Goal: Information Seeking & Learning: Learn about a topic

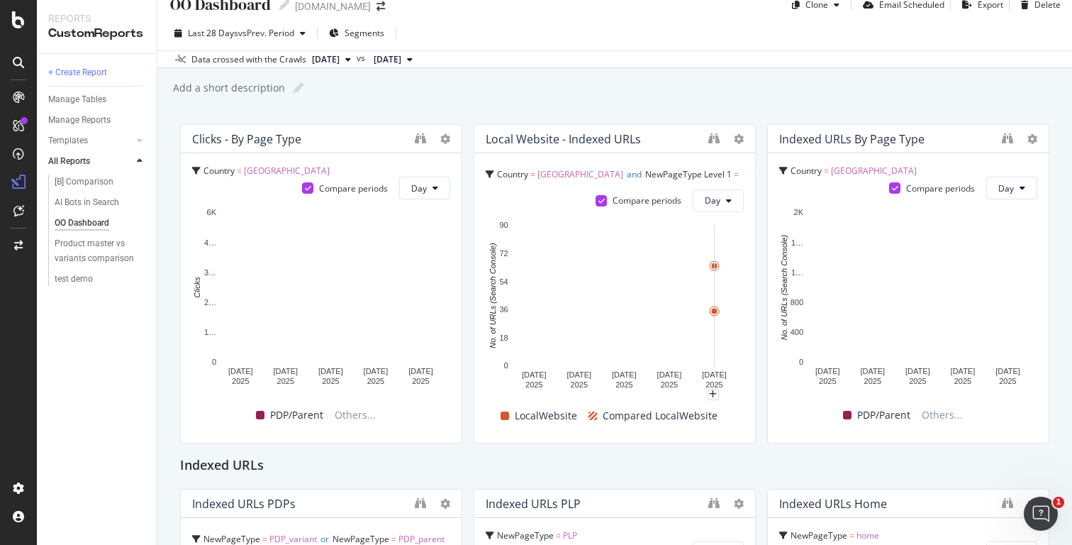
scroll to position [9, 0]
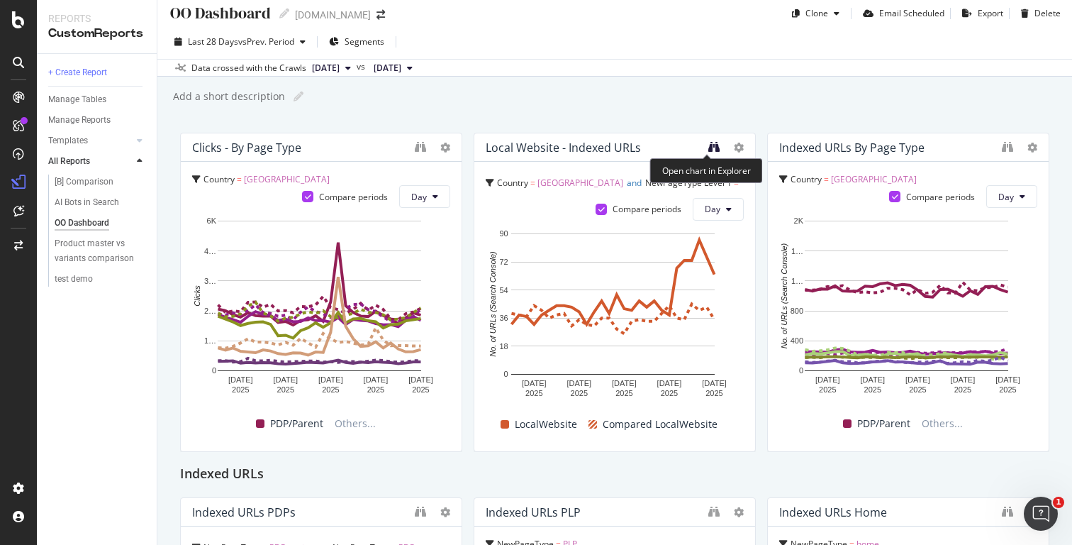
click at [711, 145] on icon "binoculars" at bounding box center [713, 146] width 11 height 11
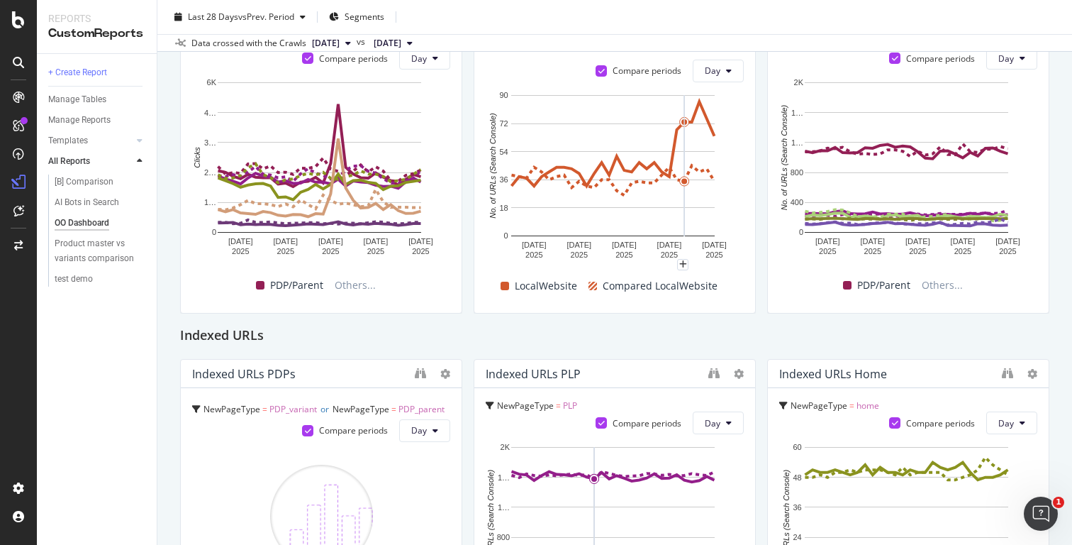
scroll to position [2, 0]
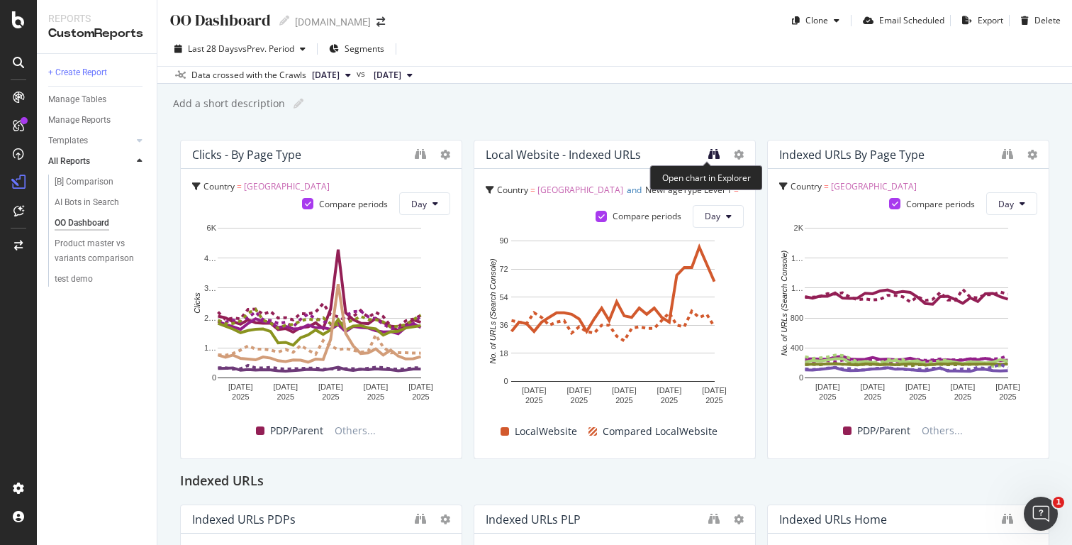
click at [708, 152] on icon "binoculars" at bounding box center [713, 153] width 11 height 11
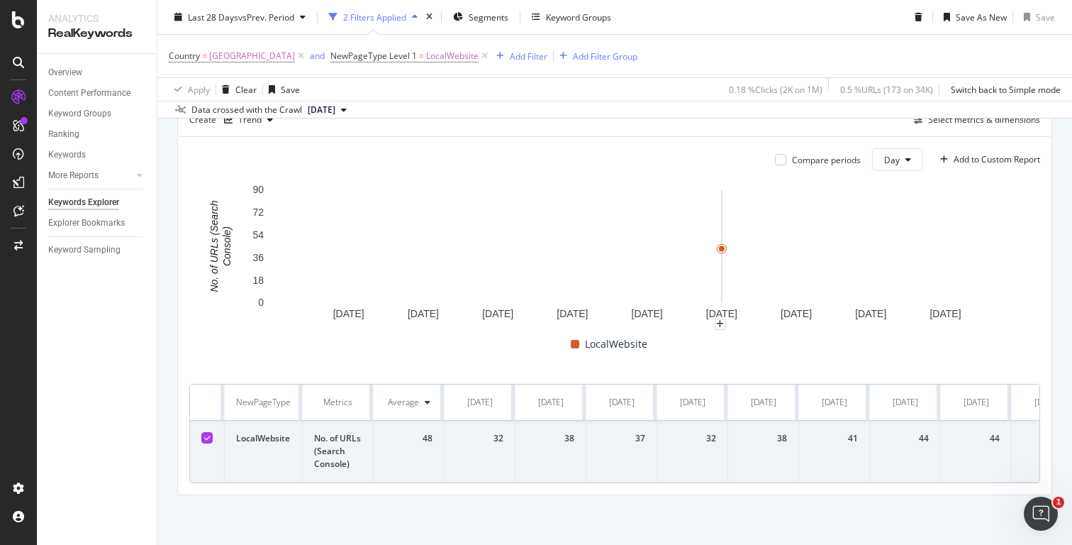
scroll to position [121, 0]
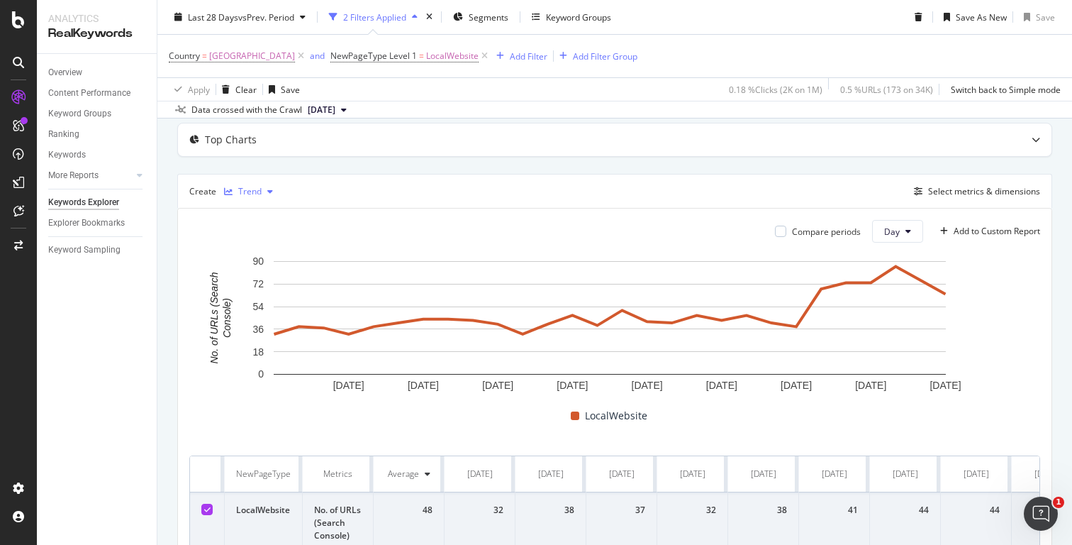
click at [248, 188] on div "Trend" at bounding box center [249, 191] width 23 height 9
click at [262, 213] on div "Table" at bounding box center [263, 216] width 22 height 12
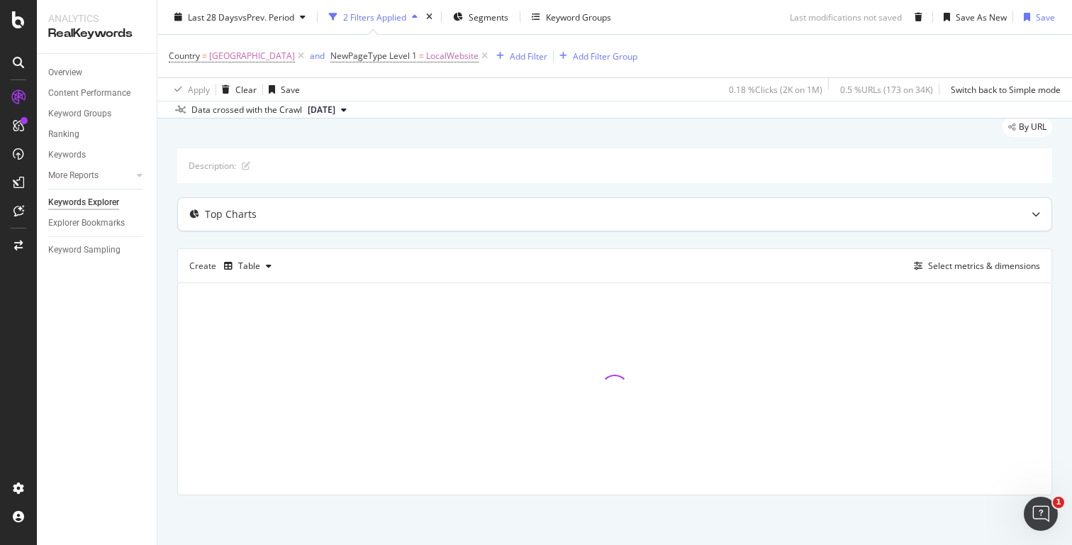
scroll to position [50, 0]
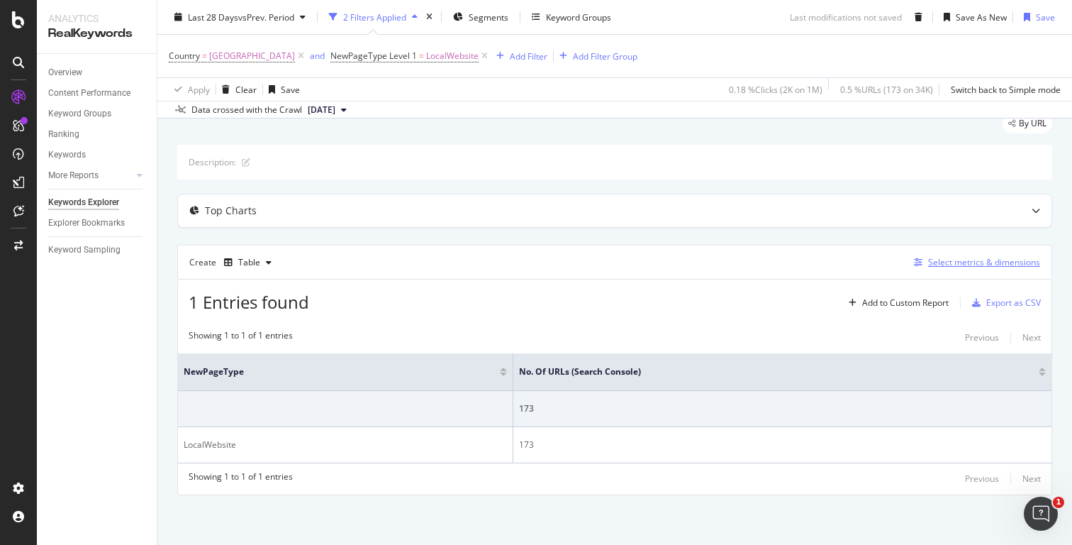
click at [941, 266] on div "Select metrics & dimensions" at bounding box center [984, 262] width 112 height 12
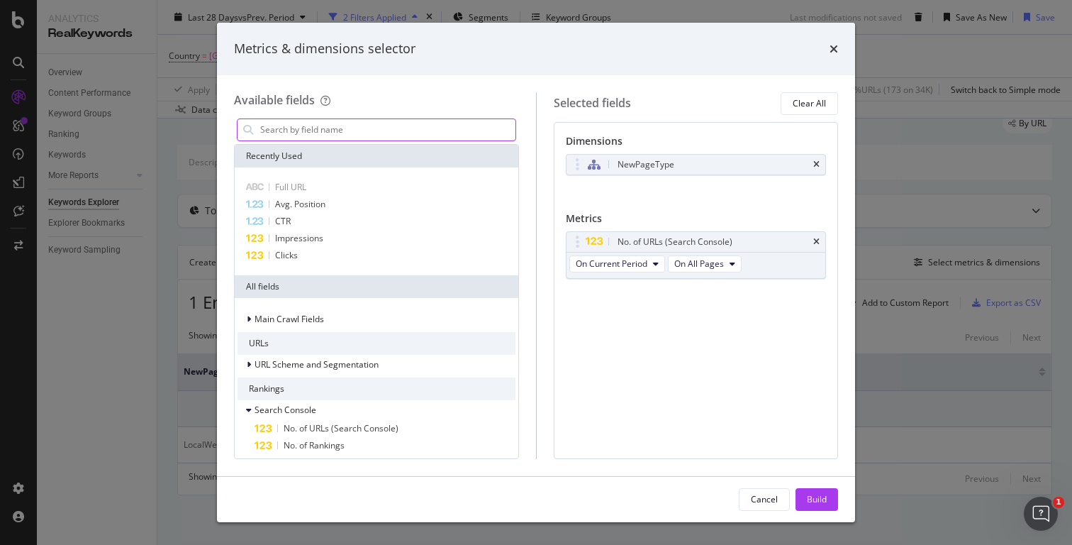
click at [351, 119] on input "modal" at bounding box center [387, 129] width 257 height 21
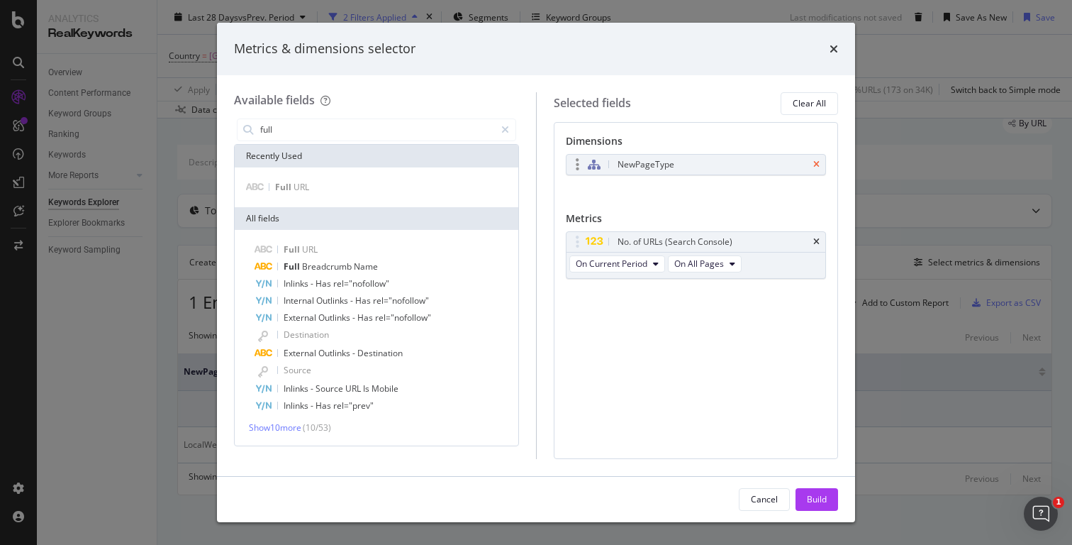
type input "full"
click at [816, 162] on icon "times" at bounding box center [816, 164] width 6 height 9
click at [816, 235] on icon "times" at bounding box center [816, 237] width 6 height 9
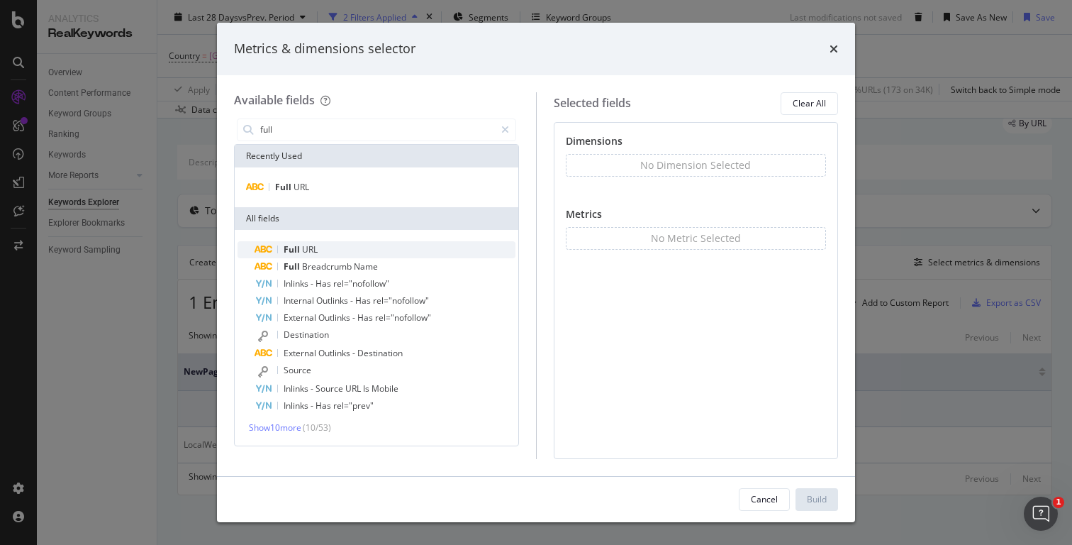
click at [309, 250] on span "URL" at bounding box center [310, 249] width 16 height 12
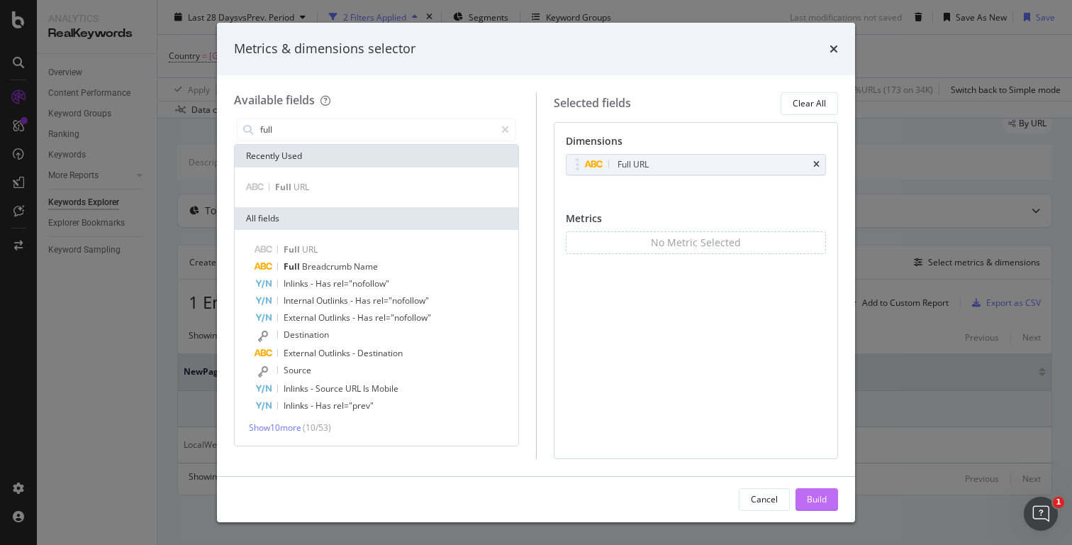
click at [815, 498] on div "Build" at bounding box center [817, 499] width 20 height 12
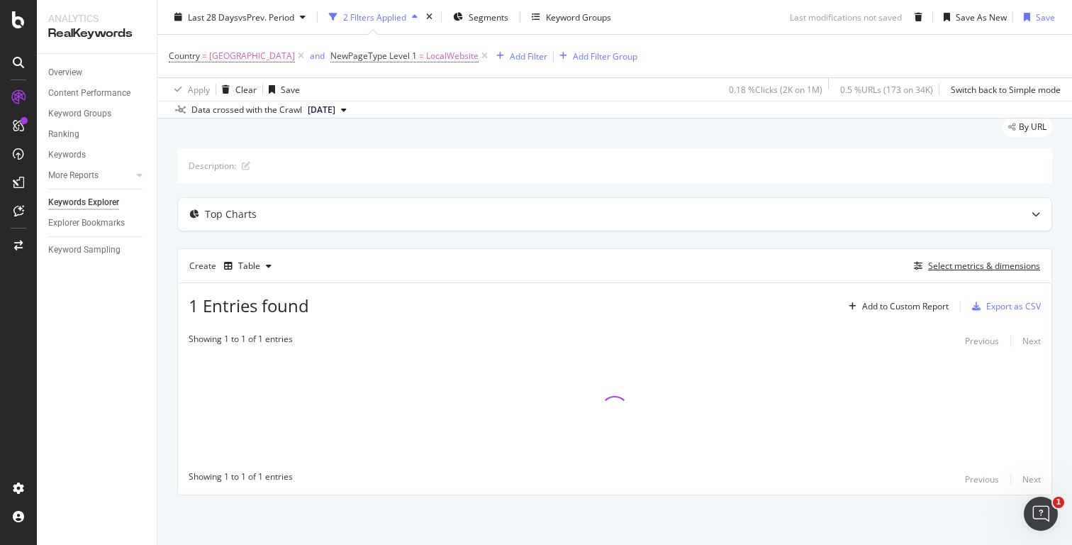
scroll to position [48, 0]
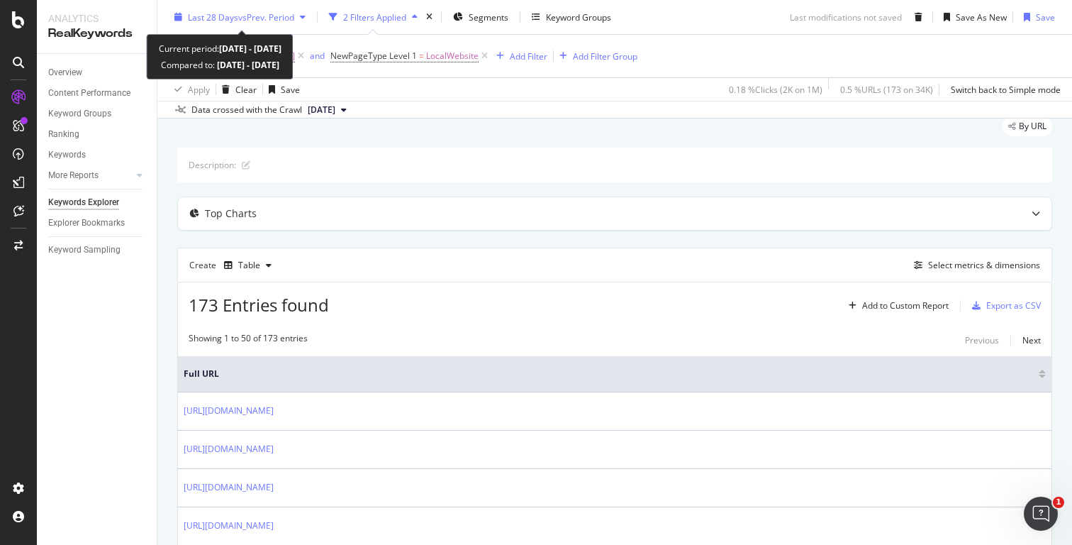
click at [256, 14] on span "vs Prev. Period" at bounding box center [266, 17] width 56 height 12
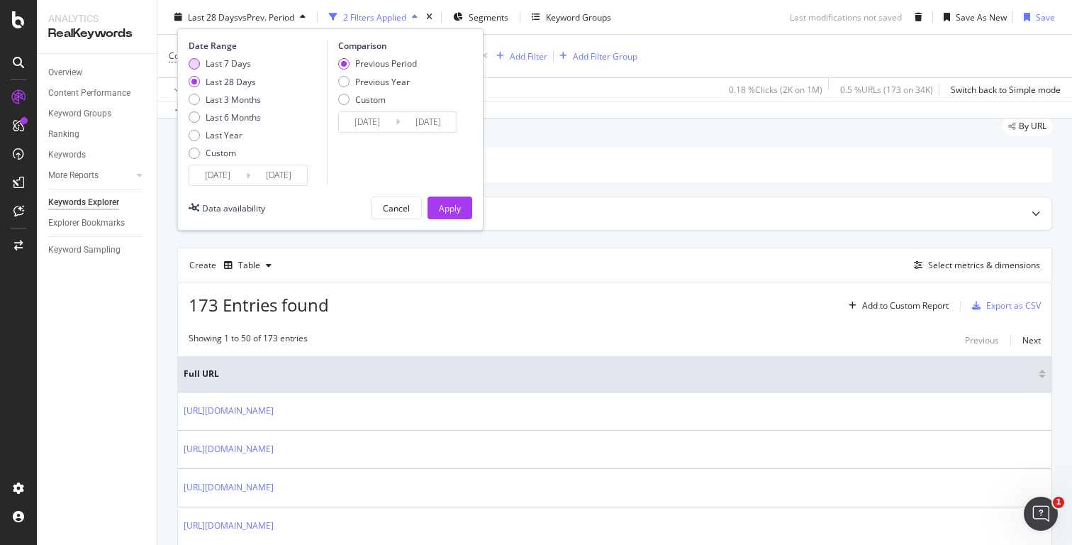
click at [249, 62] on div "Last 7 Days" at bounding box center [228, 63] width 45 height 12
type input "[DATE]"
click at [457, 206] on div "Apply" at bounding box center [450, 207] width 22 height 12
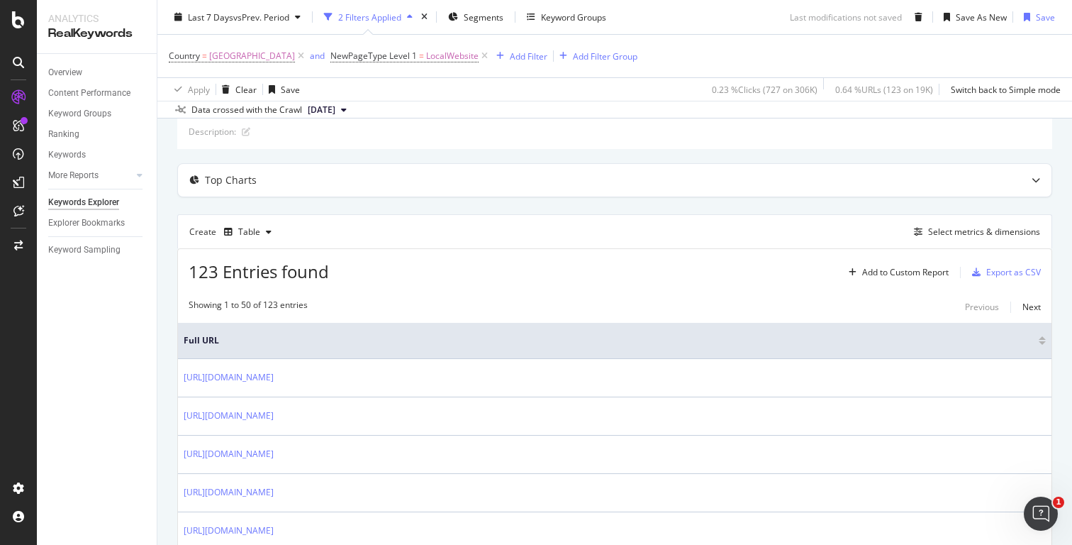
scroll to position [109, 0]
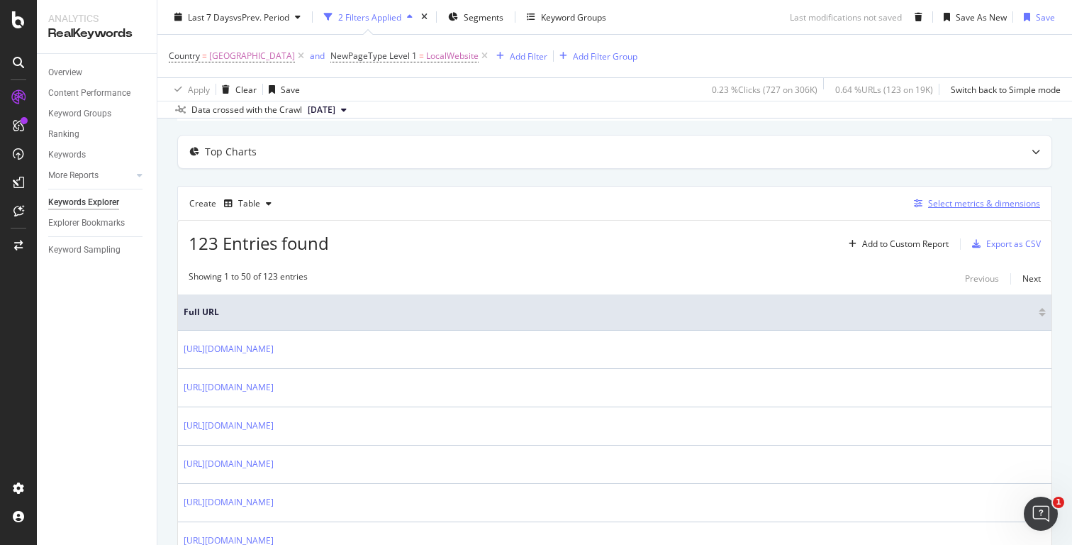
click at [968, 206] on div "Select metrics & dimensions" at bounding box center [984, 203] width 112 height 12
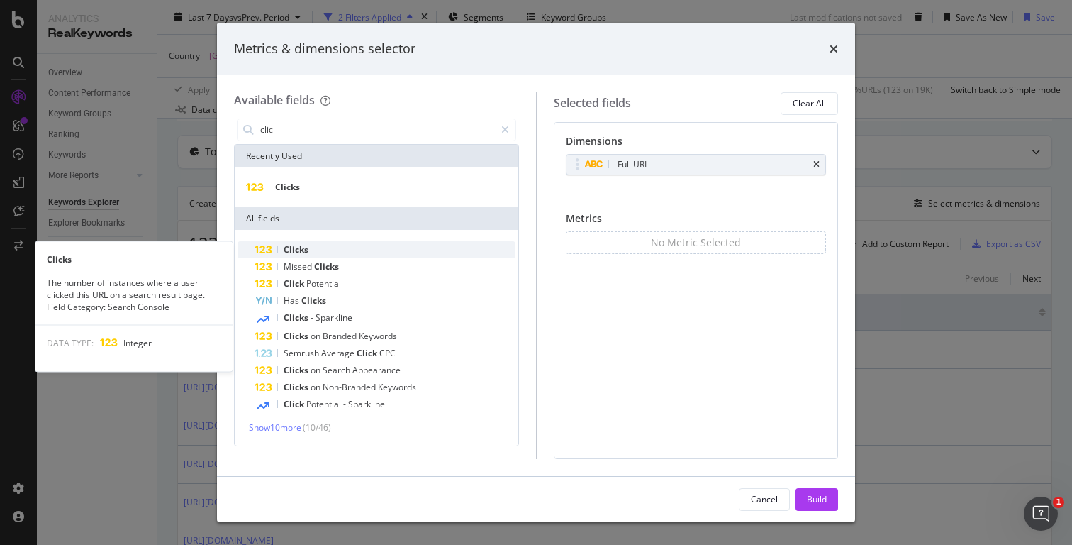
type input "clic"
click at [301, 246] on span "Clicks" at bounding box center [296, 249] width 25 height 12
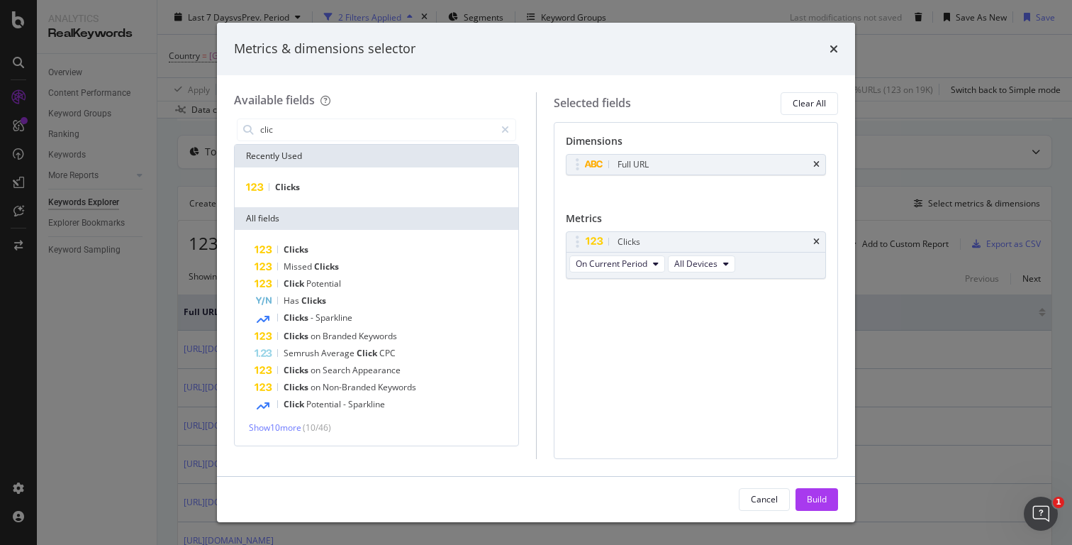
click at [301, 246] on span "Clicks" at bounding box center [296, 249] width 25 height 12
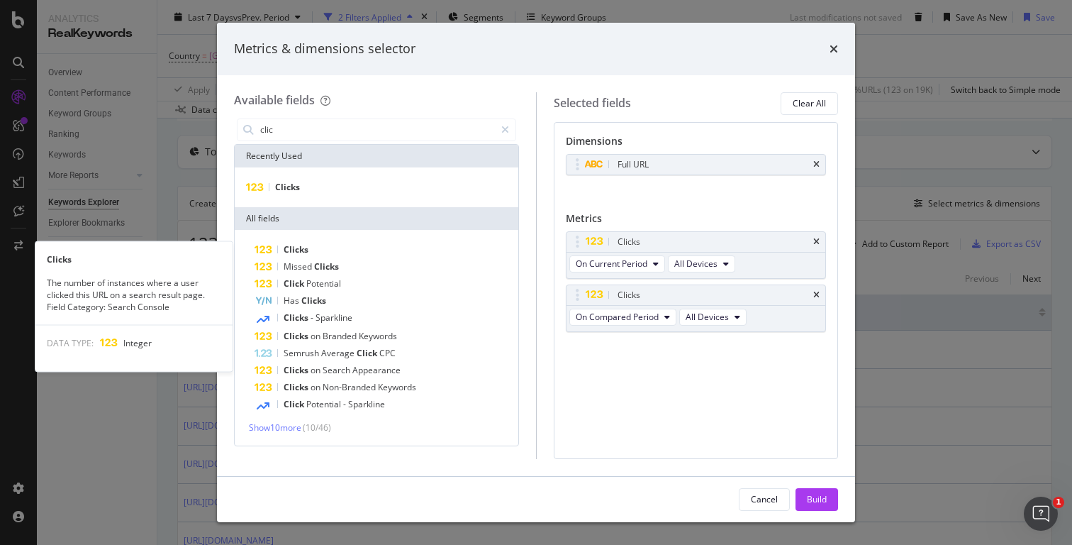
click at [301, 246] on span "Clicks" at bounding box center [296, 249] width 25 height 12
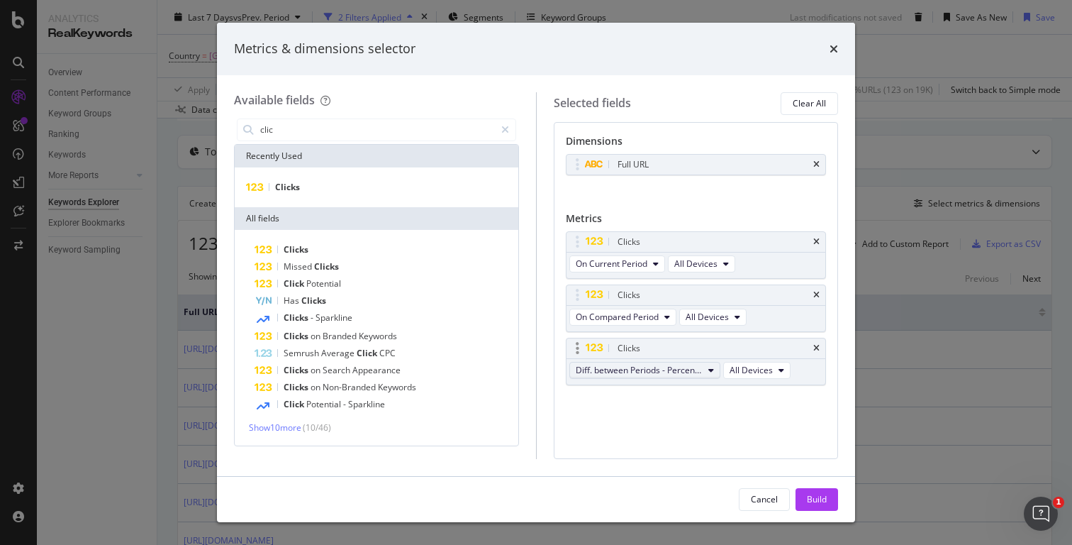
click at [647, 370] on span "Diff. between Periods - Percentage" at bounding box center [639, 370] width 127 height 12
click at [667, 472] on span "Diff. between Periods - Value" at bounding box center [651, 474] width 141 height 13
click at [827, 497] on button "Build" at bounding box center [817, 499] width 43 height 23
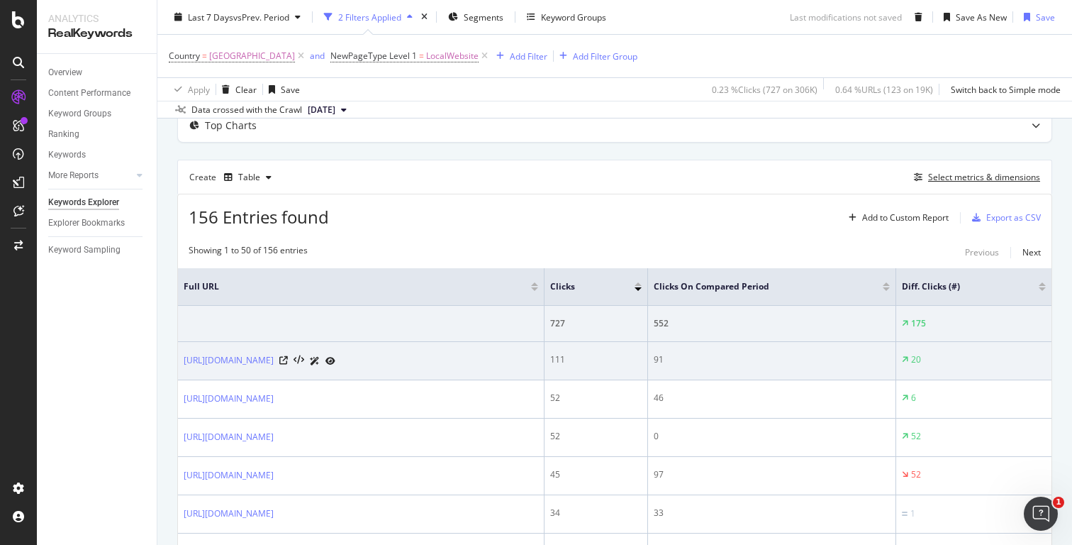
scroll to position [176, 0]
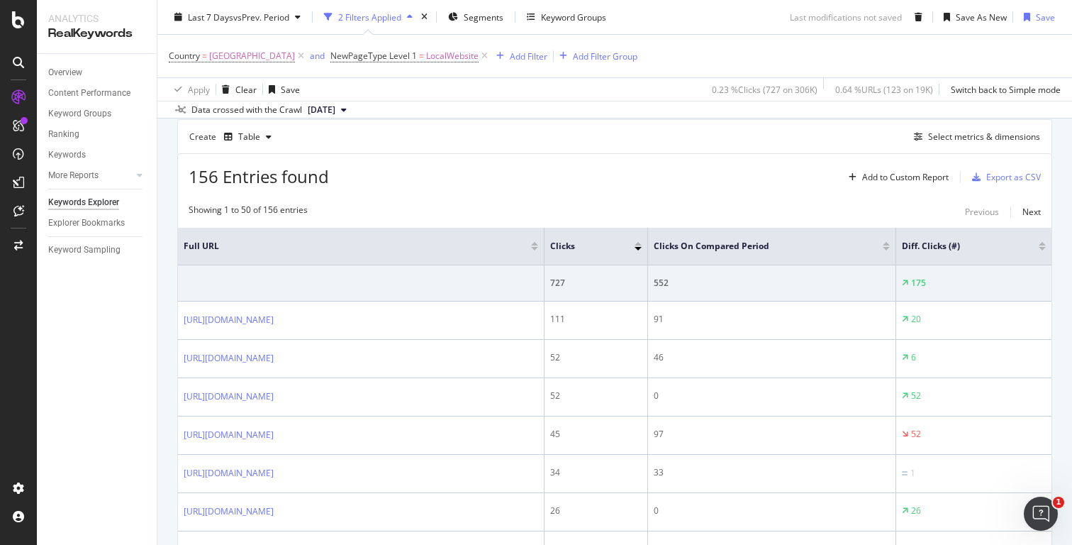
click at [1039, 244] on div at bounding box center [1042, 244] width 7 height 4
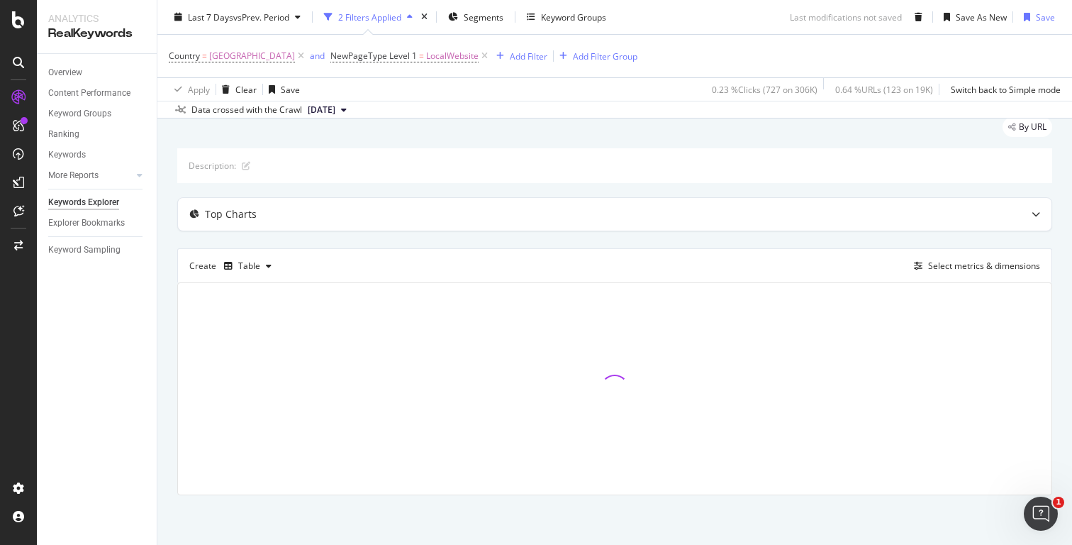
scroll to position [48, 0]
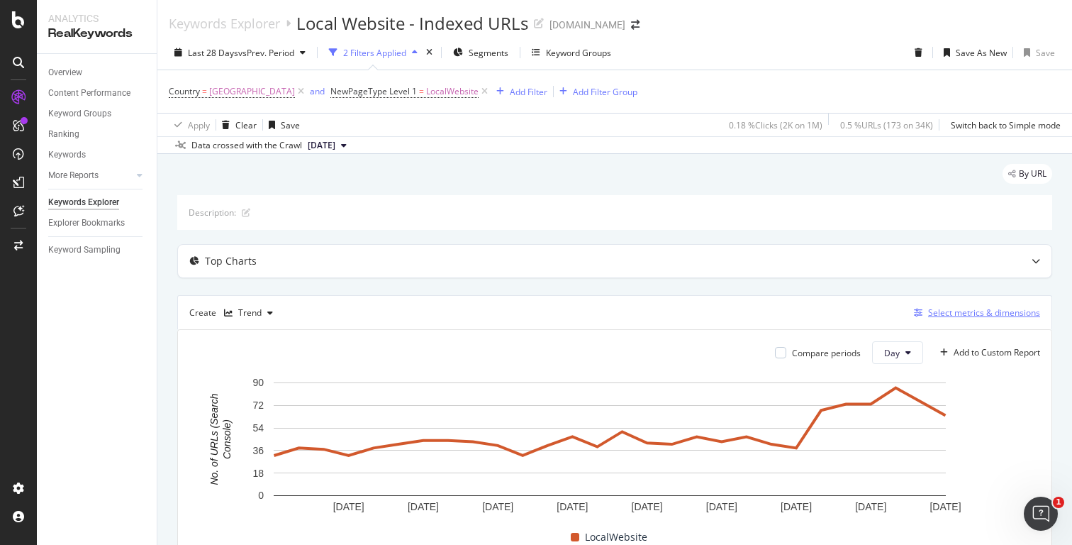
click at [957, 308] on div "Select metrics & dimensions" at bounding box center [984, 312] width 112 height 12
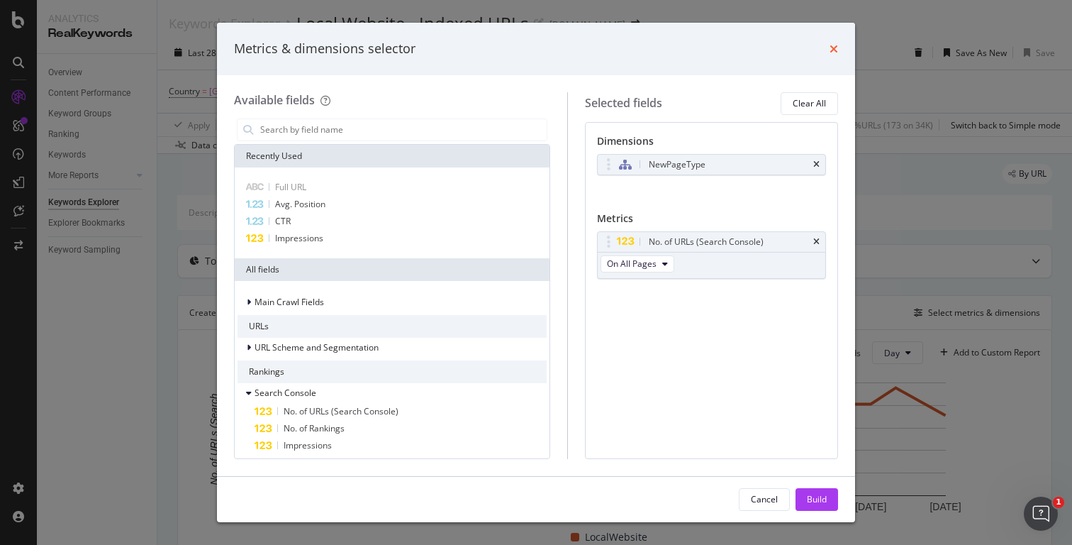
click at [832, 48] on icon "times" at bounding box center [834, 48] width 9 height 11
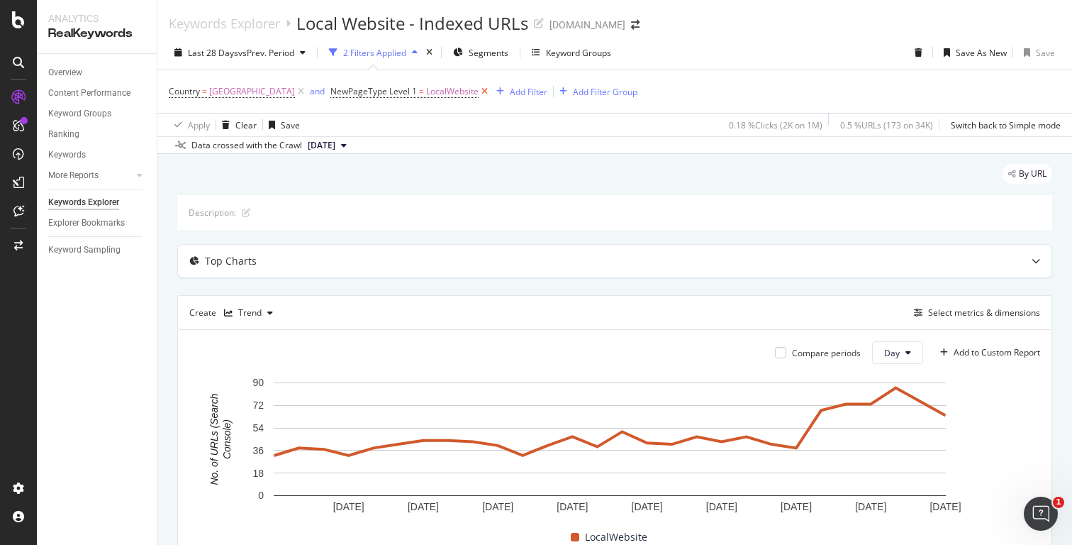
click at [491, 91] on icon at bounding box center [485, 91] width 12 height 14
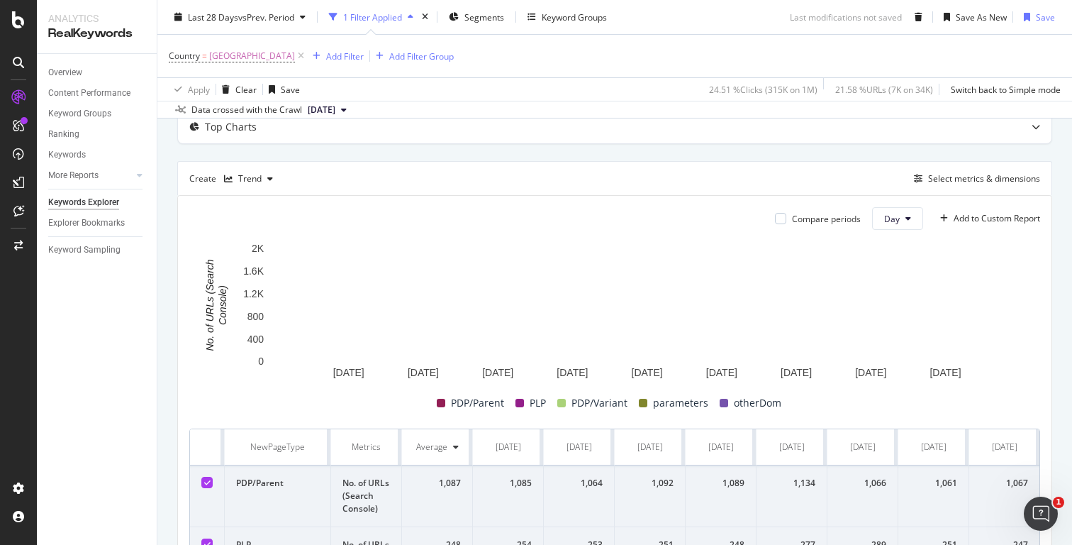
scroll to position [143, 0]
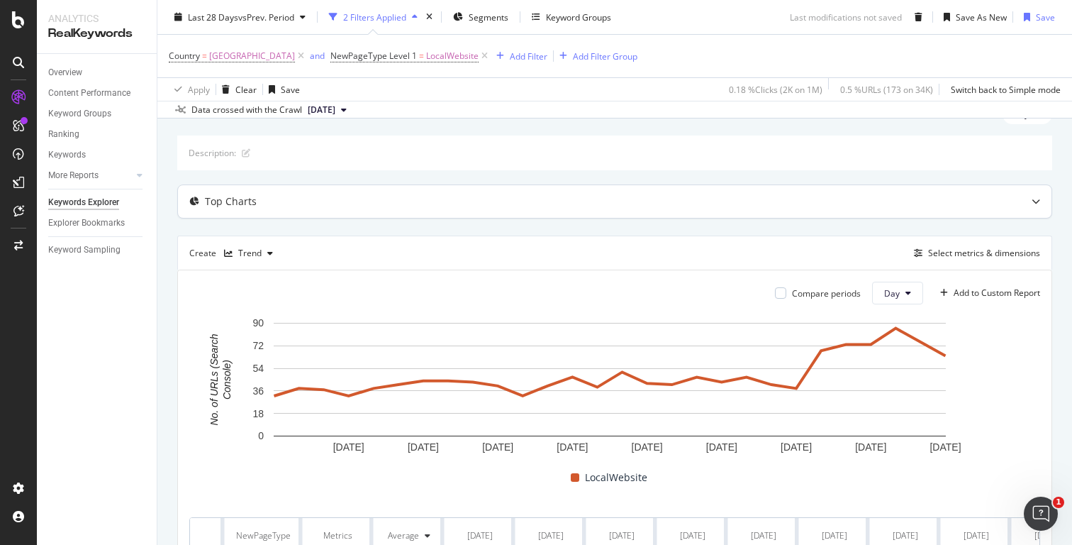
scroll to position [194, 0]
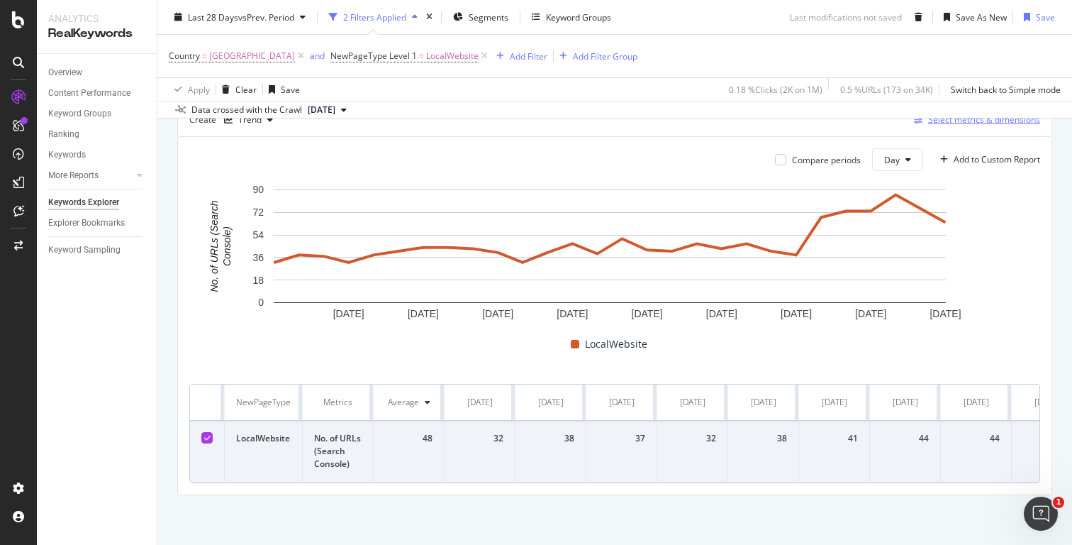
click at [953, 124] on div "Select metrics & dimensions" at bounding box center [984, 119] width 112 height 12
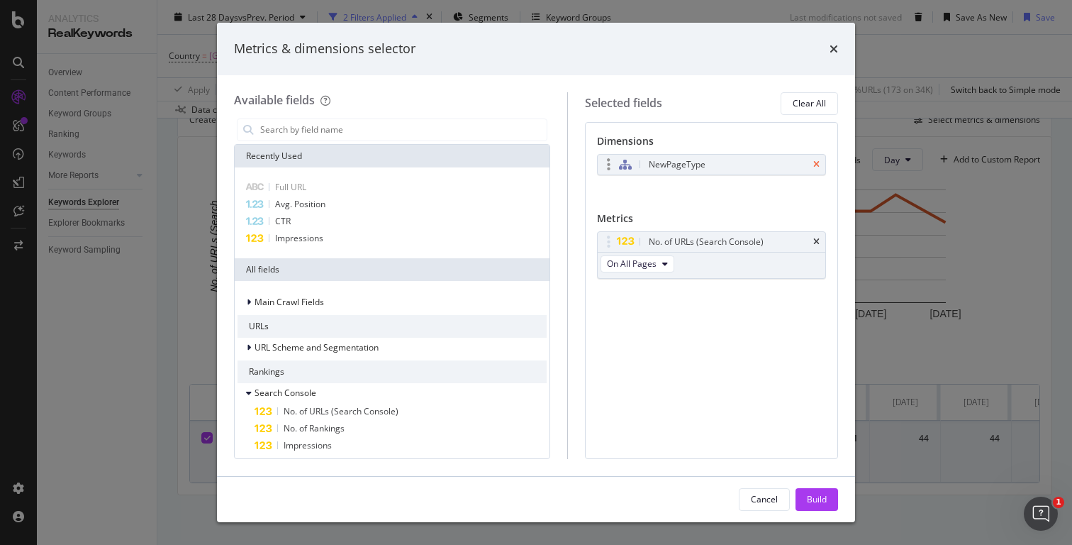
click at [816, 165] on icon "times" at bounding box center [816, 164] width 6 height 9
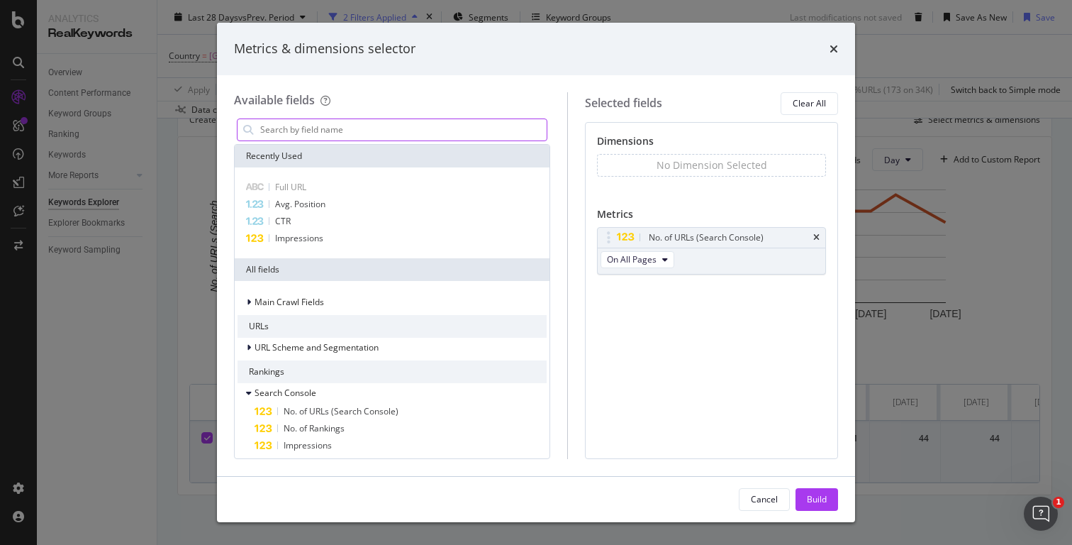
click at [413, 126] on input "modal" at bounding box center [403, 129] width 288 height 21
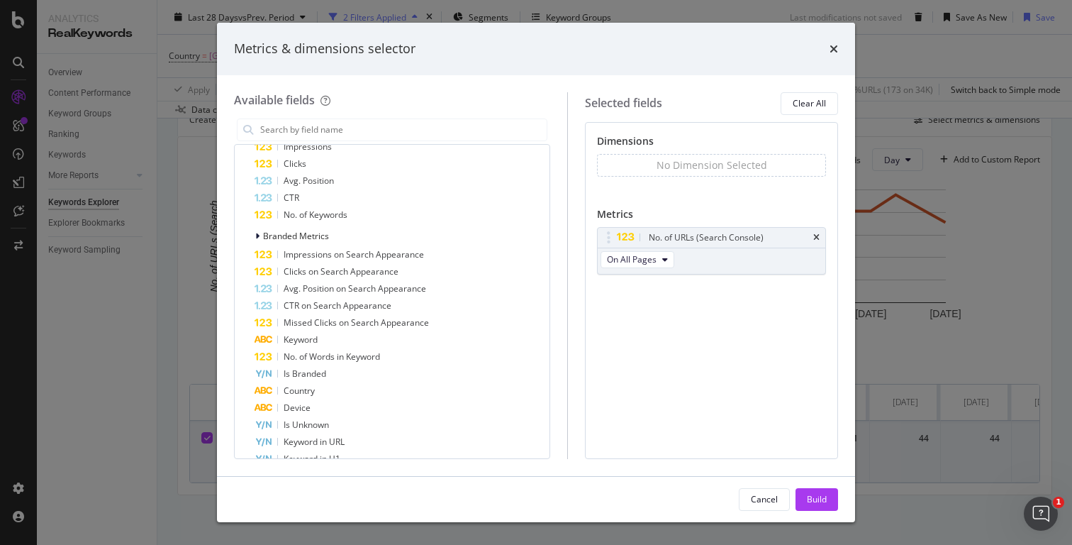
scroll to position [0, 0]
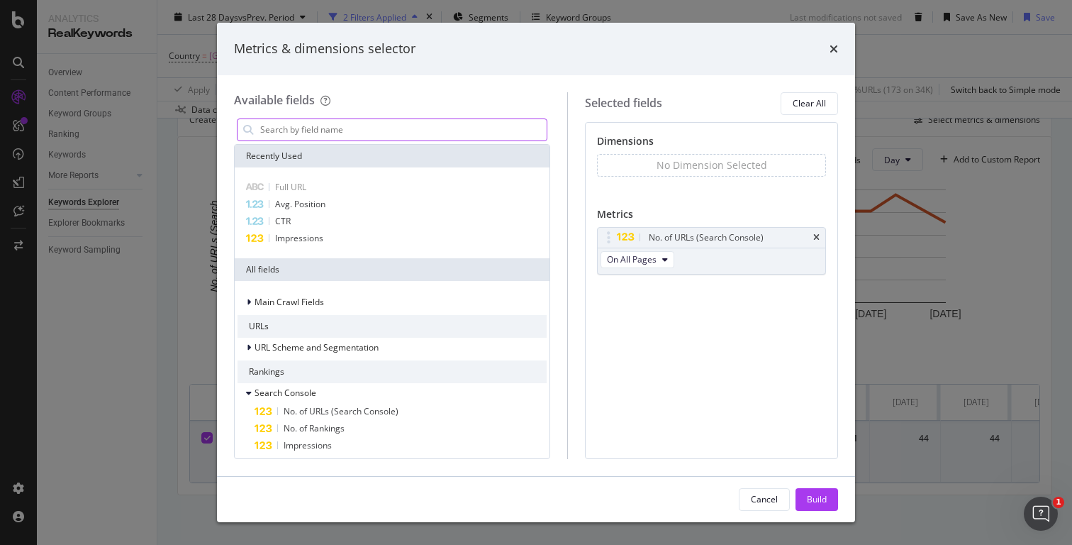
click at [372, 132] on input "modal" at bounding box center [403, 129] width 288 height 21
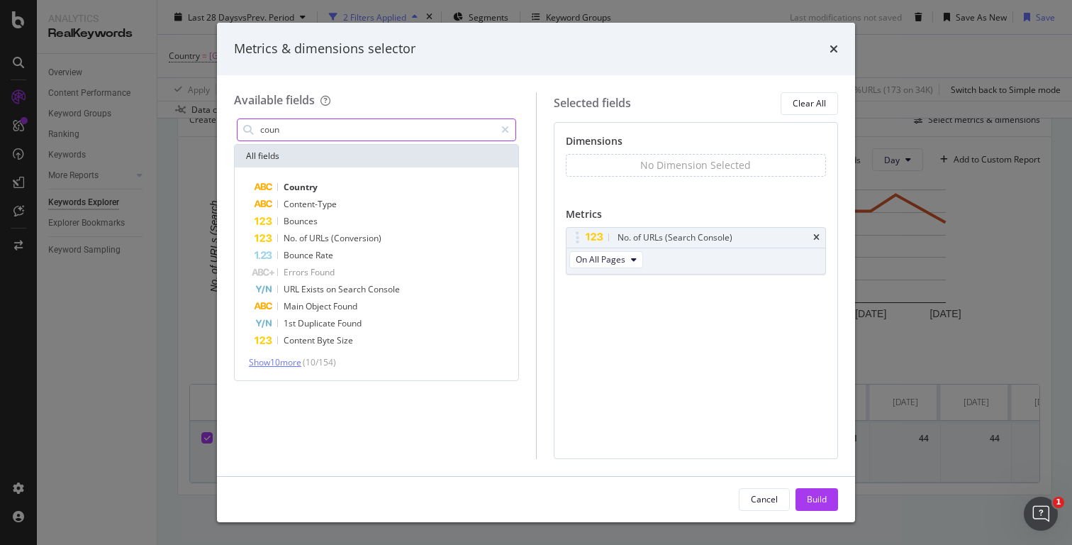
type input "coun"
click at [280, 367] on span "Show 10 more" at bounding box center [275, 362] width 52 height 12
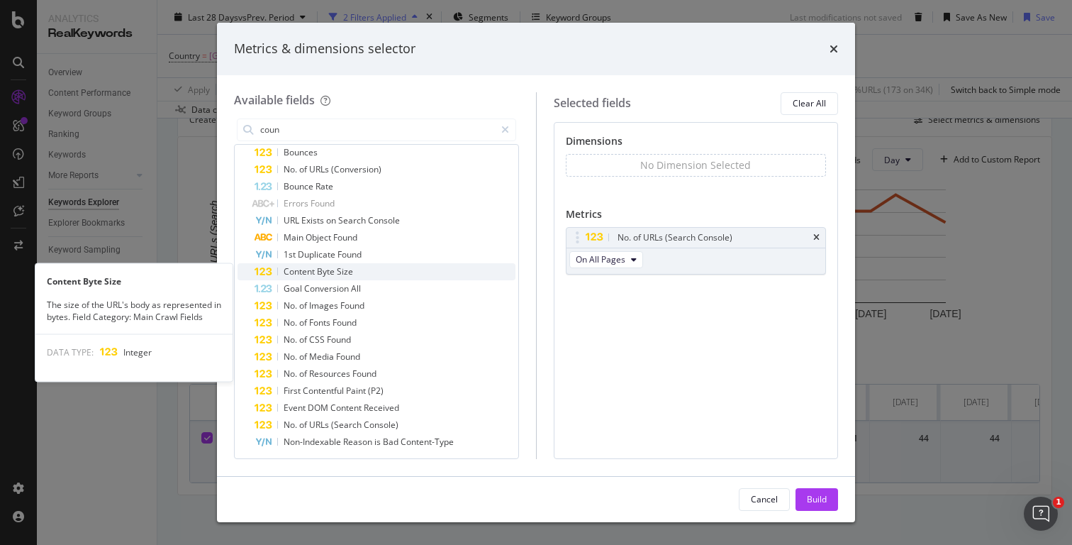
scroll to position [91, 0]
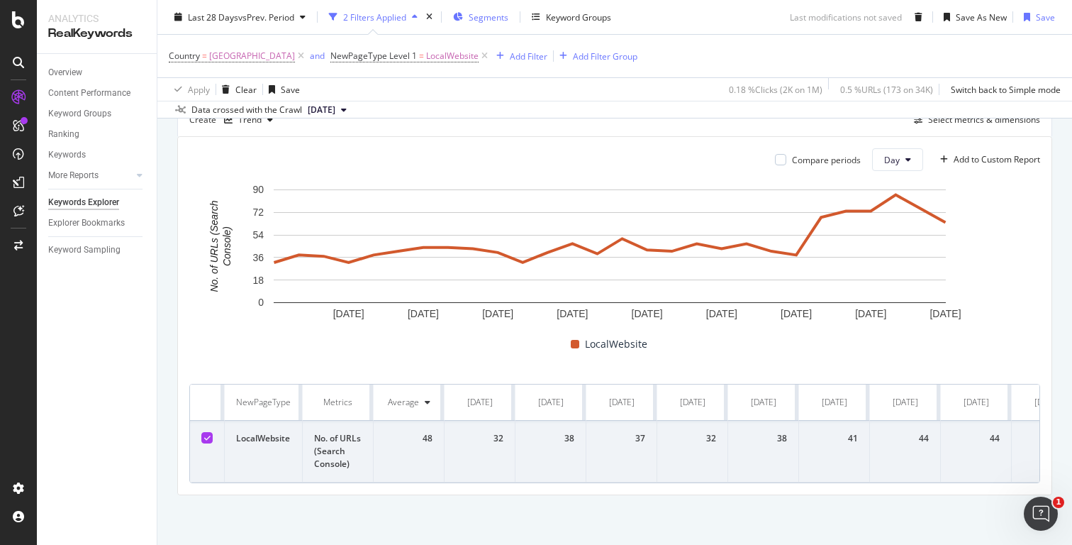
click at [479, 21] on span "Segments" at bounding box center [489, 17] width 40 height 12
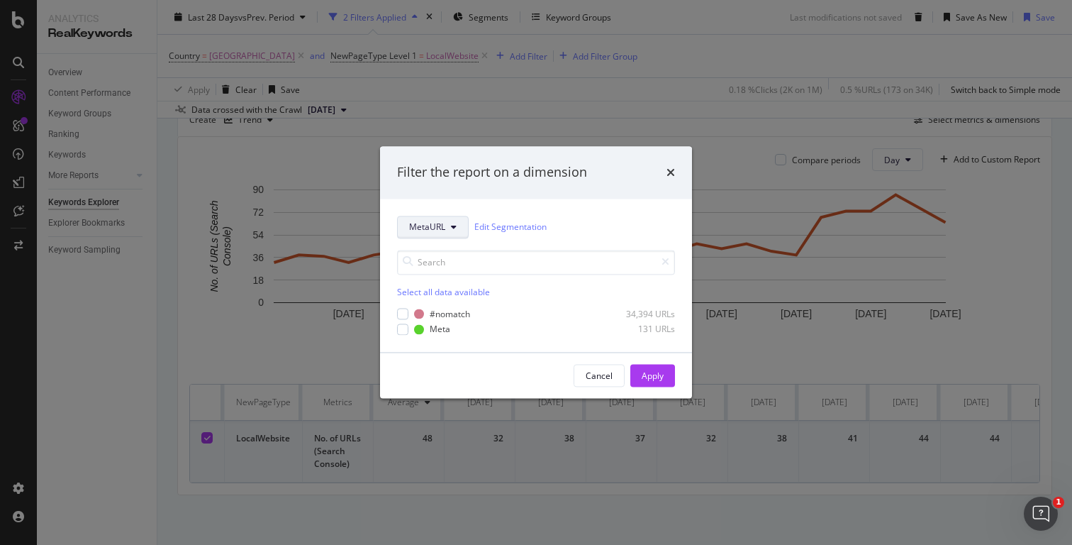
click at [440, 228] on span "MetaURL" at bounding box center [427, 227] width 36 height 12
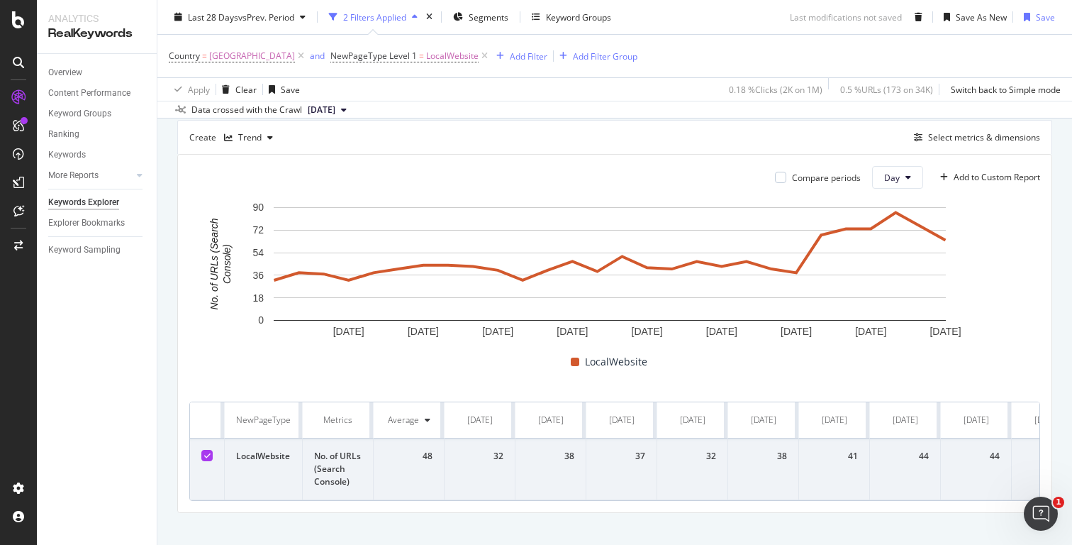
scroll to position [157, 0]
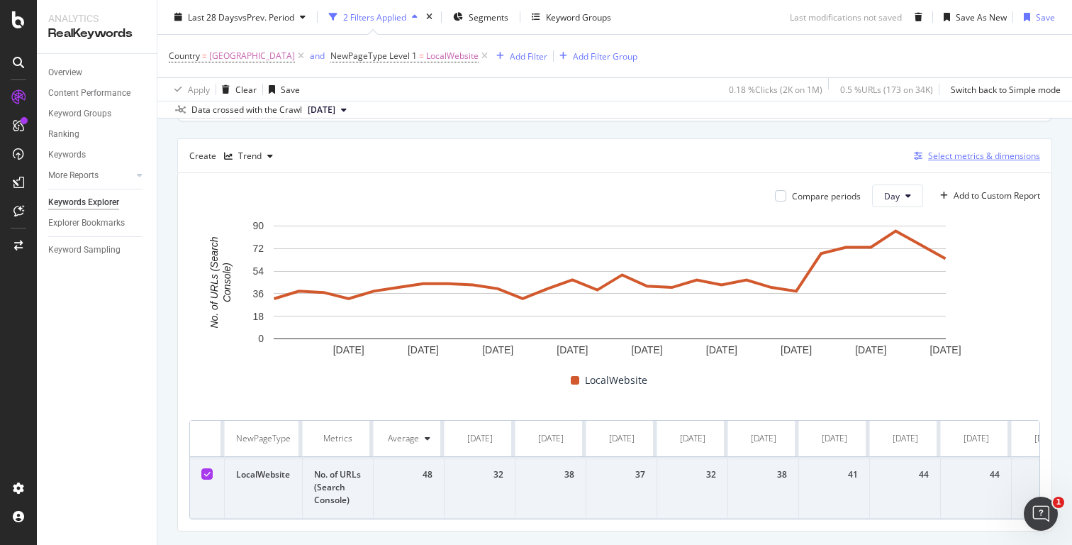
click at [955, 151] on div "Select metrics & dimensions" at bounding box center [984, 156] width 112 height 12
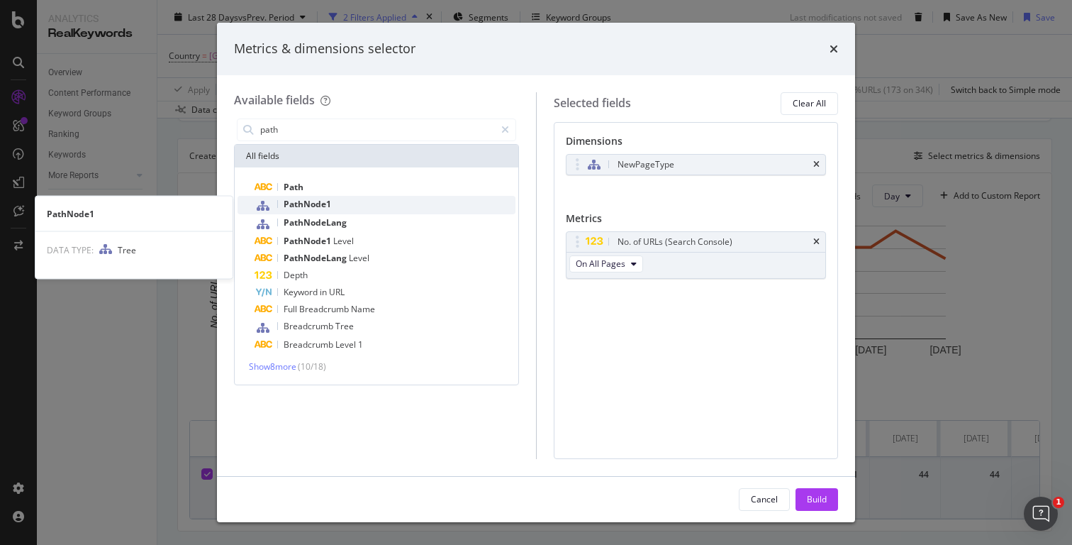
type input "path"
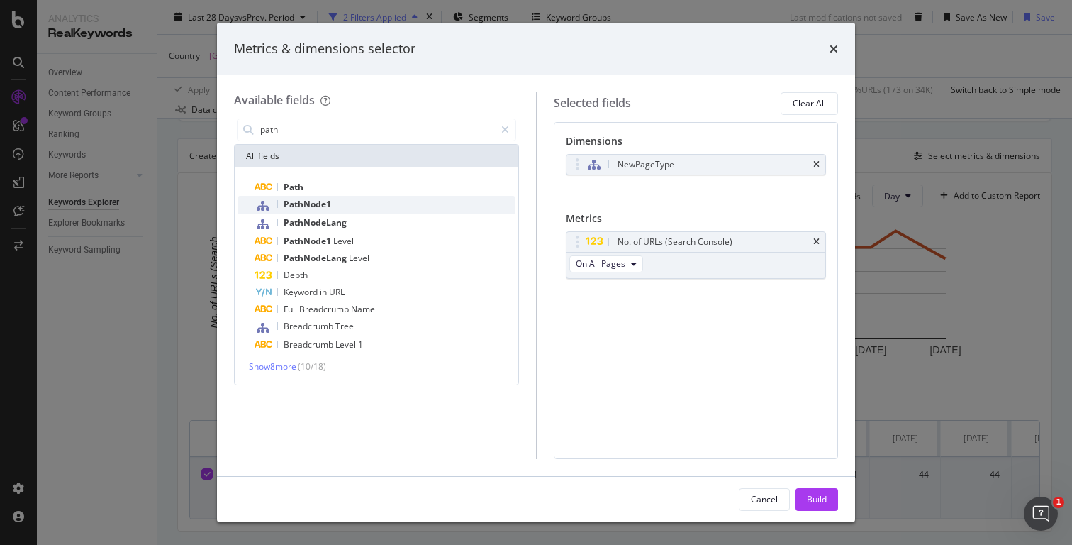
click at [372, 204] on div "PathNode1" at bounding box center [385, 205] width 261 height 18
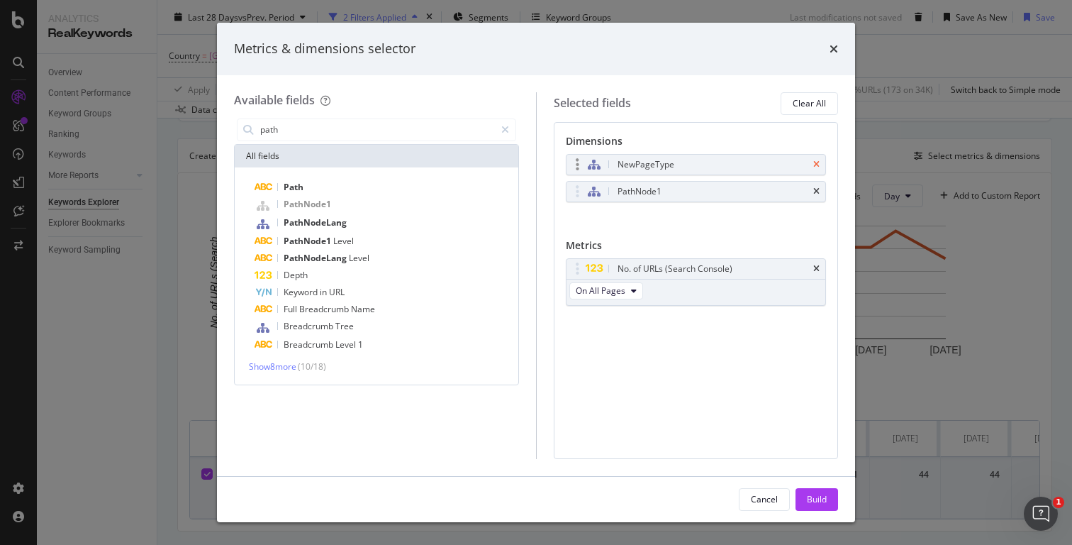
click at [818, 165] on icon "times" at bounding box center [816, 164] width 6 height 9
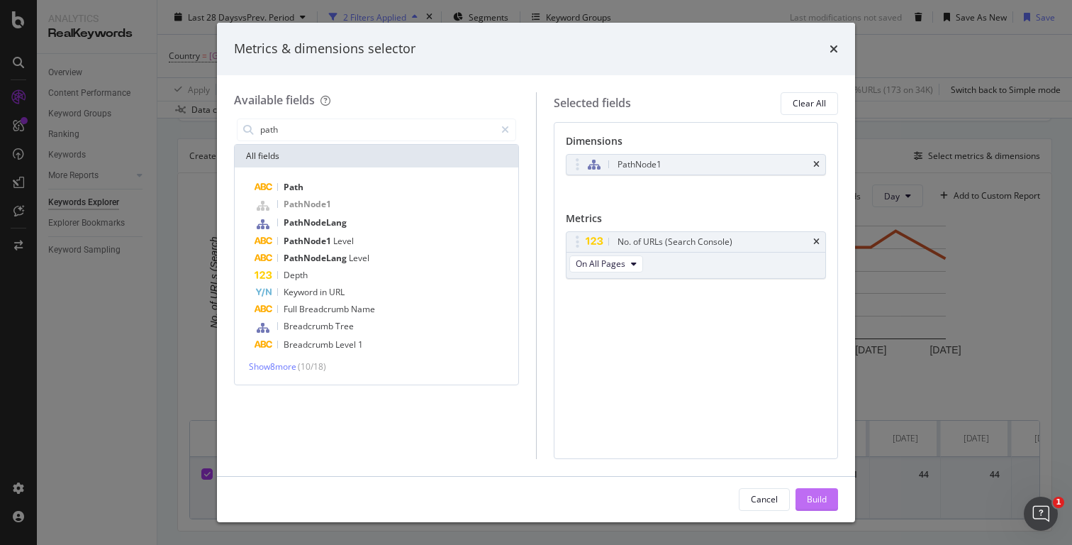
click at [820, 493] on div "Build" at bounding box center [817, 499] width 20 height 12
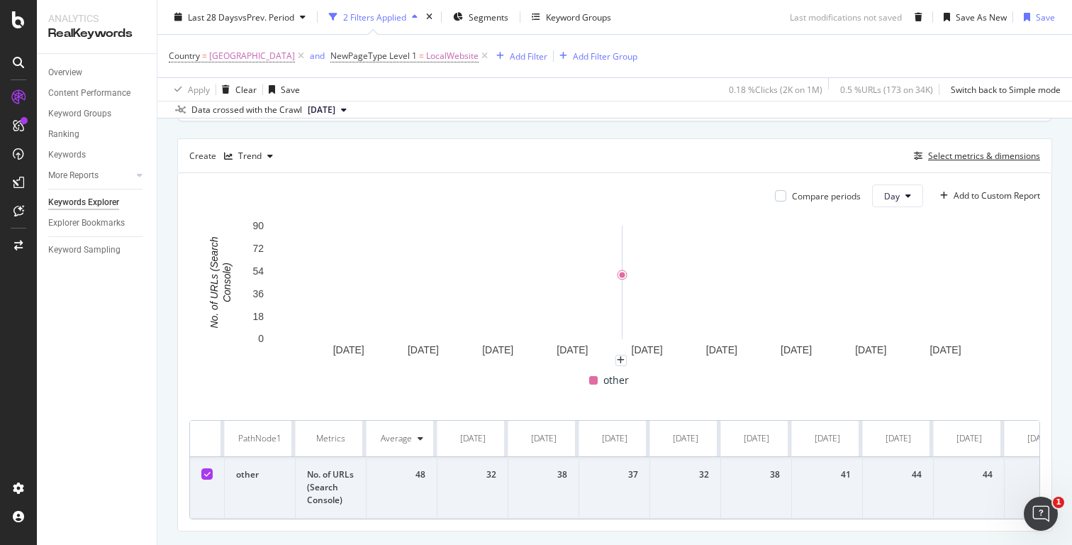
scroll to position [194, 0]
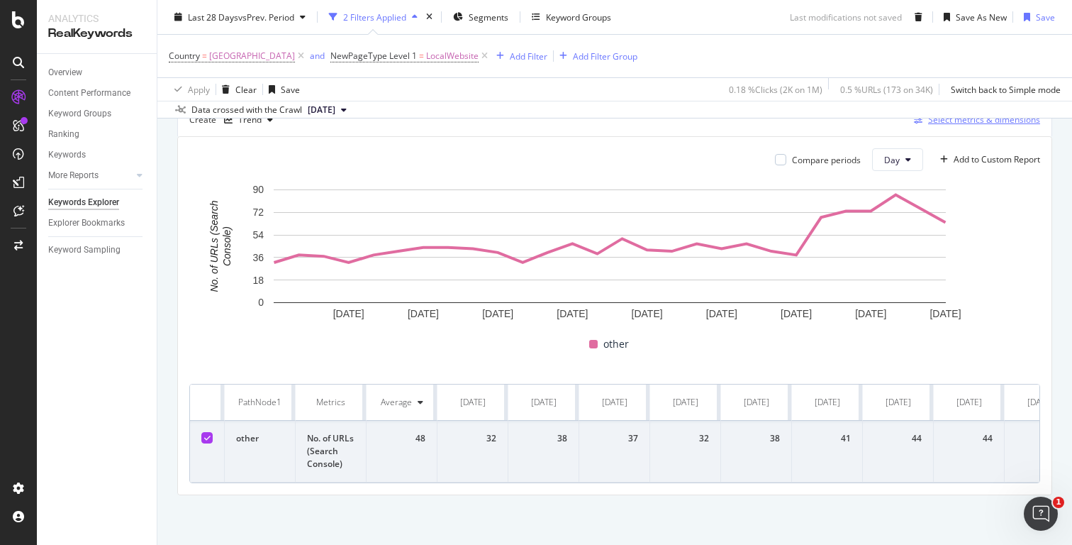
click at [959, 122] on div "Select metrics & dimensions" at bounding box center [984, 119] width 112 height 12
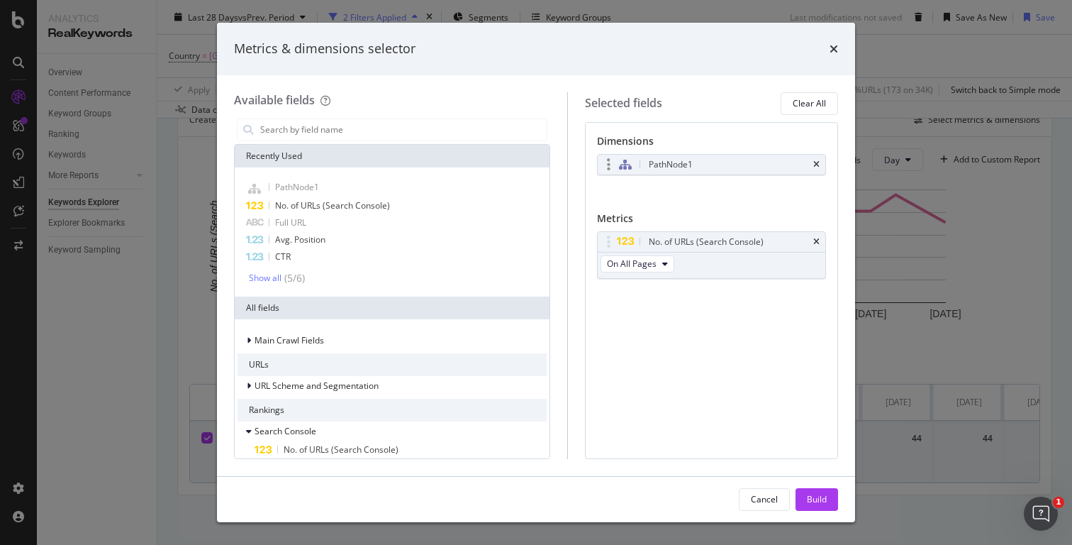
click at [821, 165] on div "PathNode1" at bounding box center [712, 165] width 228 height 20
click at [818, 163] on icon "times" at bounding box center [816, 164] width 6 height 9
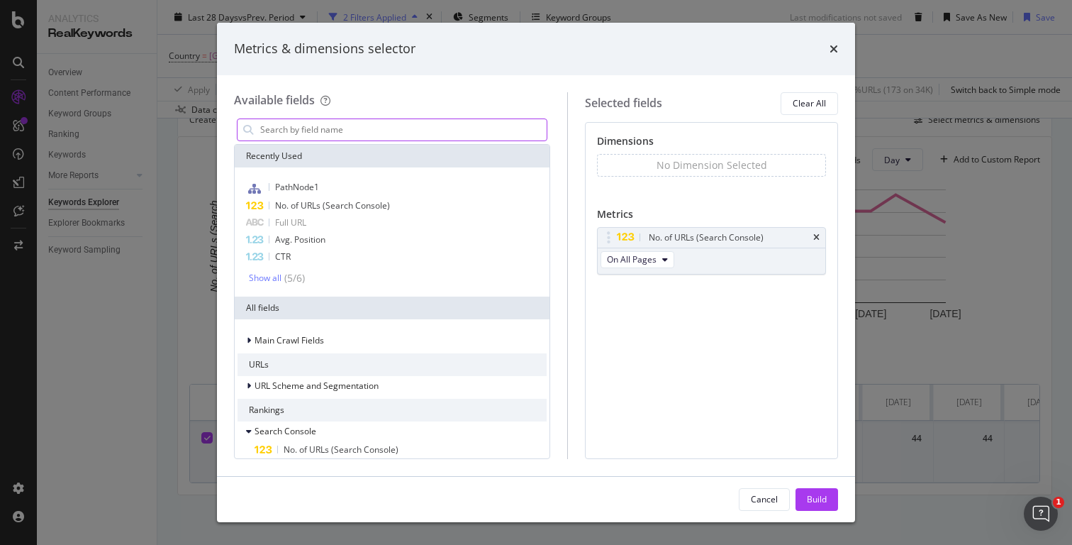
click at [460, 131] on input "modal" at bounding box center [403, 129] width 288 height 21
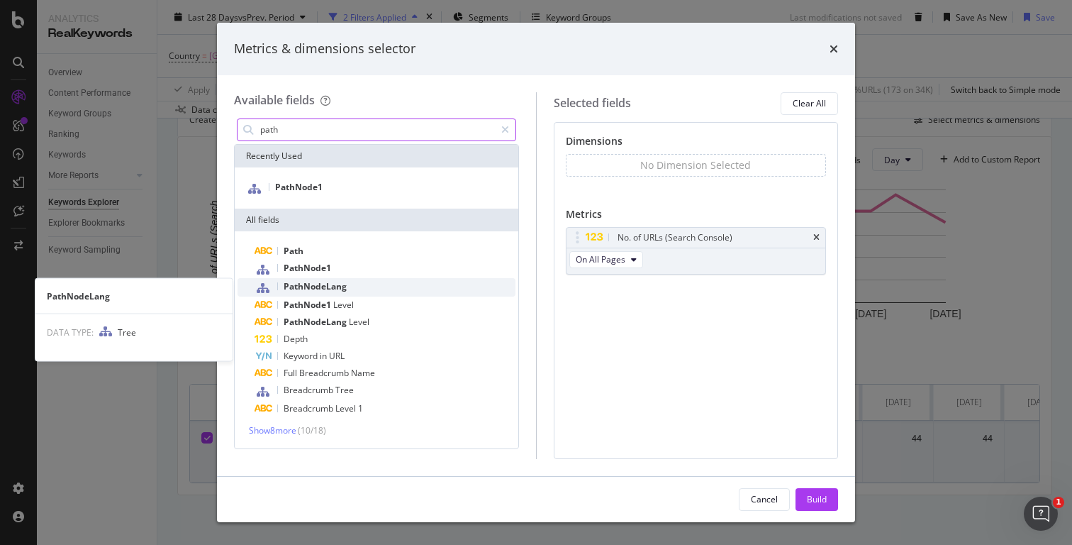
type input "path"
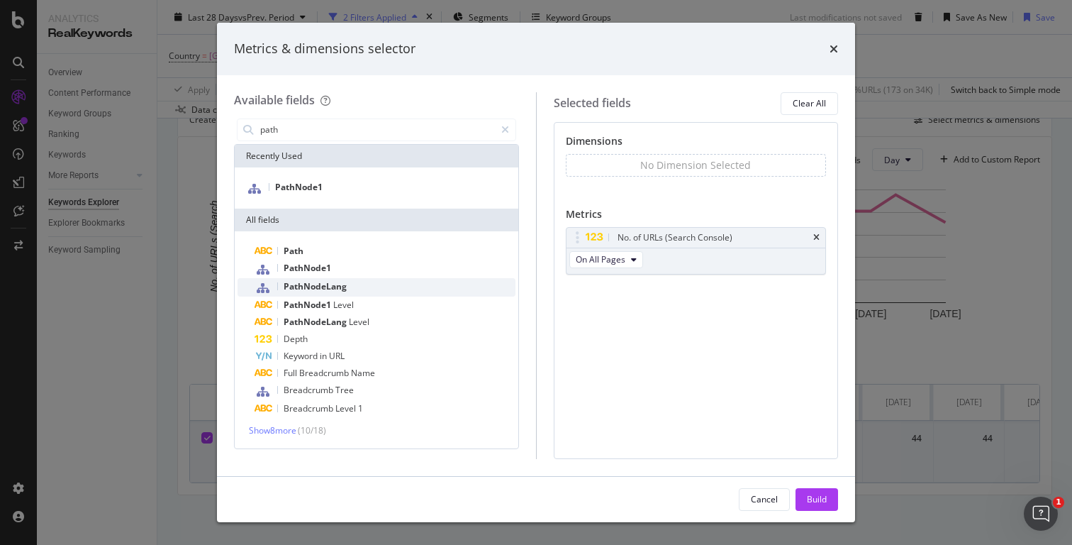
click at [398, 286] on div "PathNodeLang" at bounding box center [385, 287] width 261 height 18
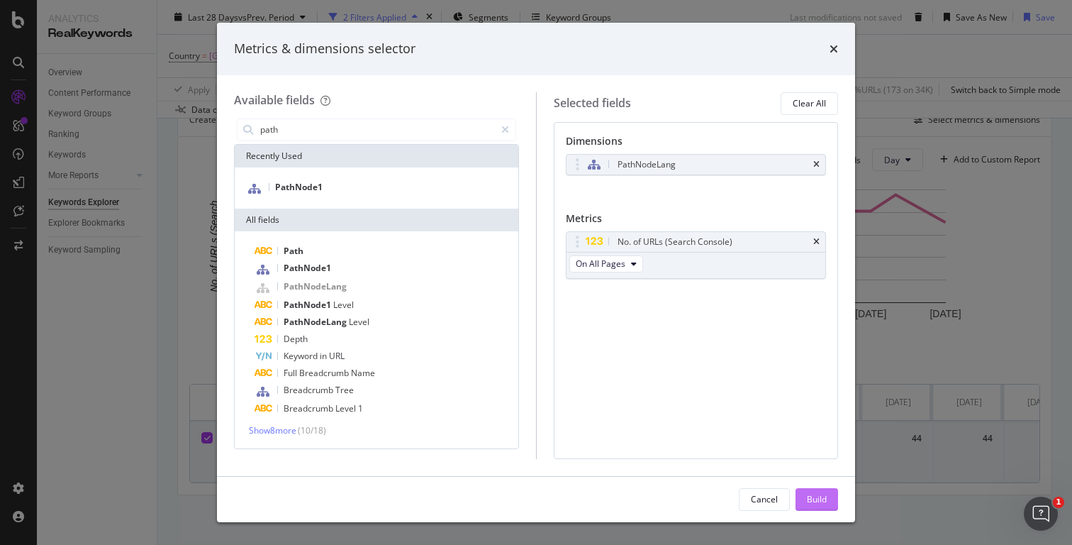
click at [812, 499] on div "Build" at bounding box center [817, 499] width 20 height 12
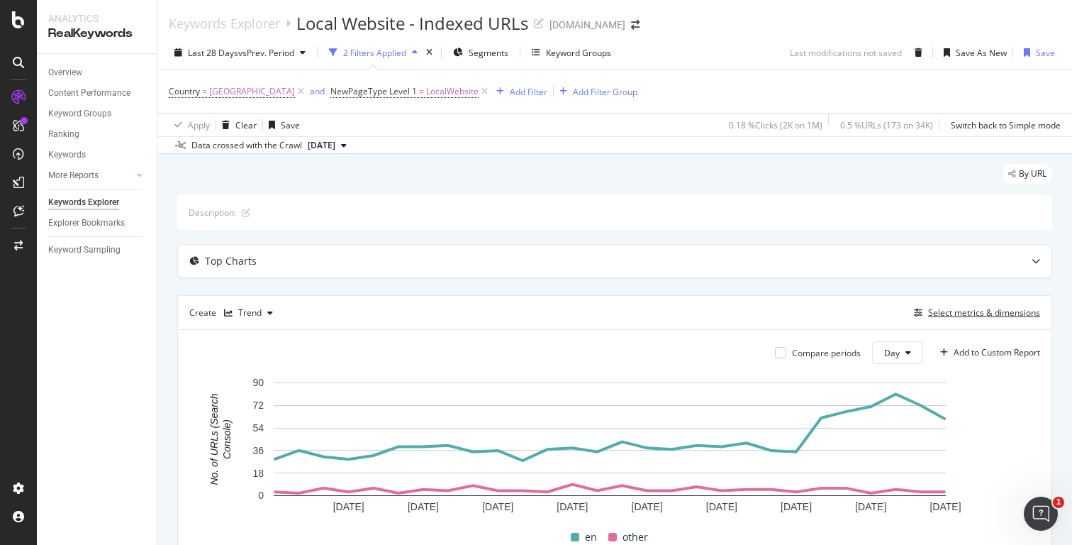
scroll to position [72, 0]
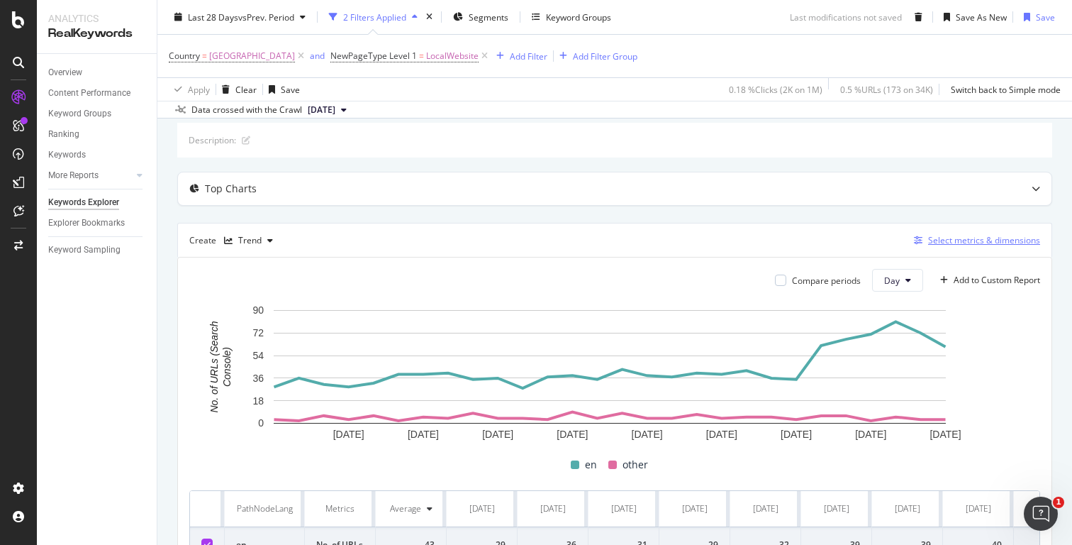
click at [955, 243] on div "Select metrics & dimensions" at bounding box center [984, 240] width 112 height 12
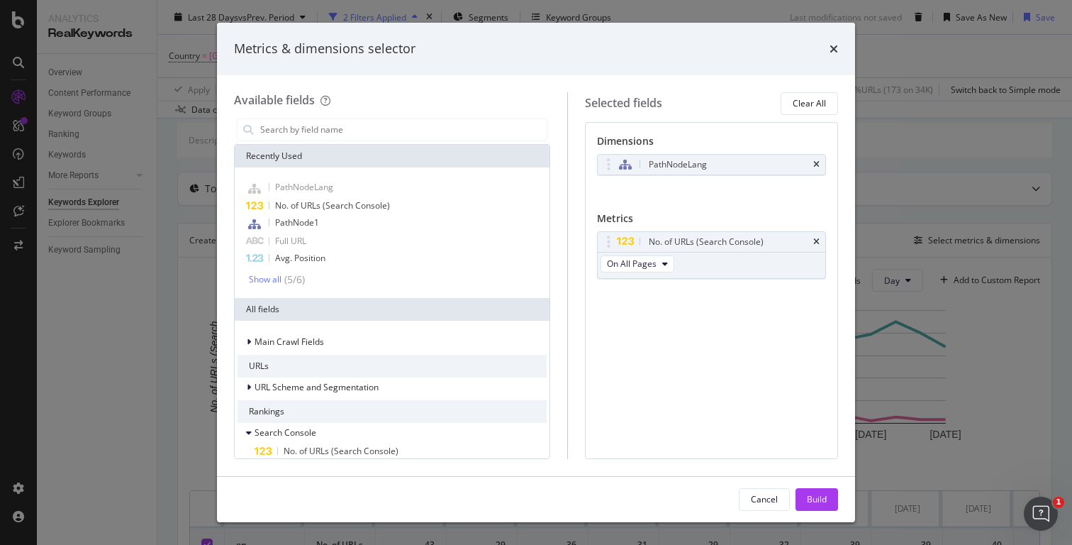
drag, startPoint x: 816, startPoint y: 163, endPoint x: 828, endPoint y: 127, distance: 38.4
click at [816, 163] on icon "times" at bounding box center [816, 164] width 6 height 9
click at [816, 236] on icon "times" at bounding box center [816, 237] width 6 height 9
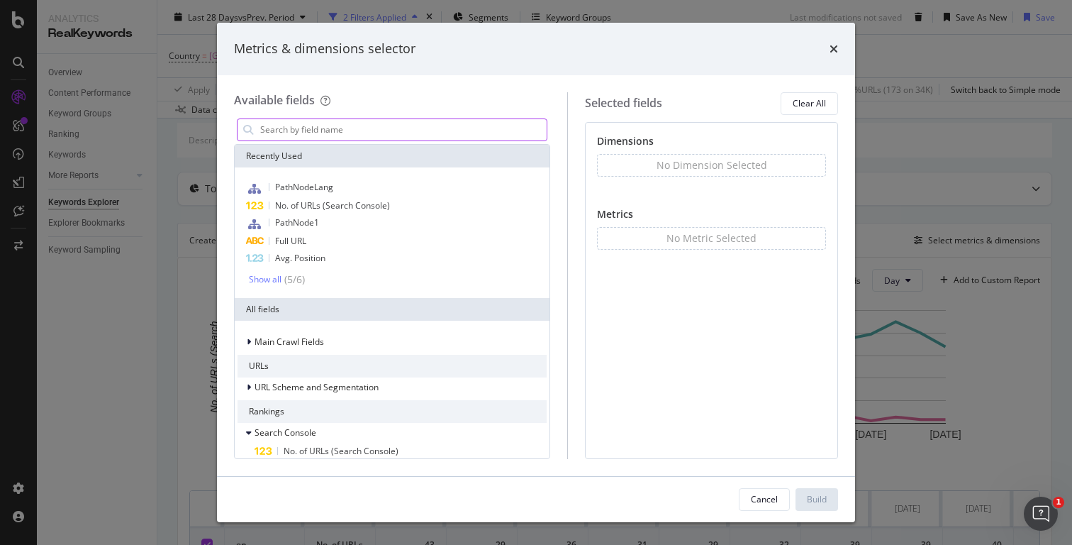
click at [457, 130] on input "modal" at bounding box center [403, 129] width 288 height 21
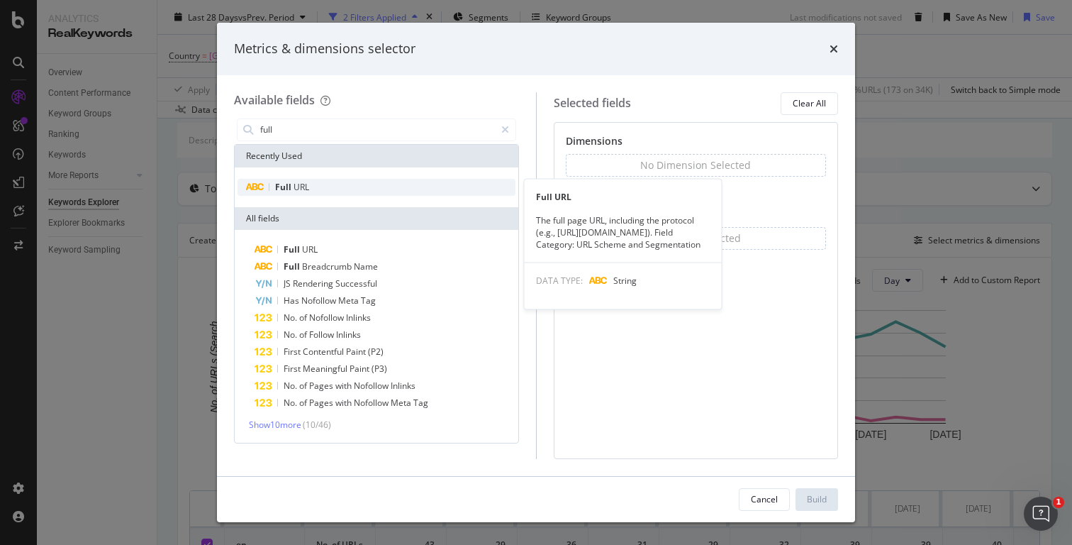
click at [326, 187] on div "Full URL" at bounding box center [377, 187] width 278 height 17
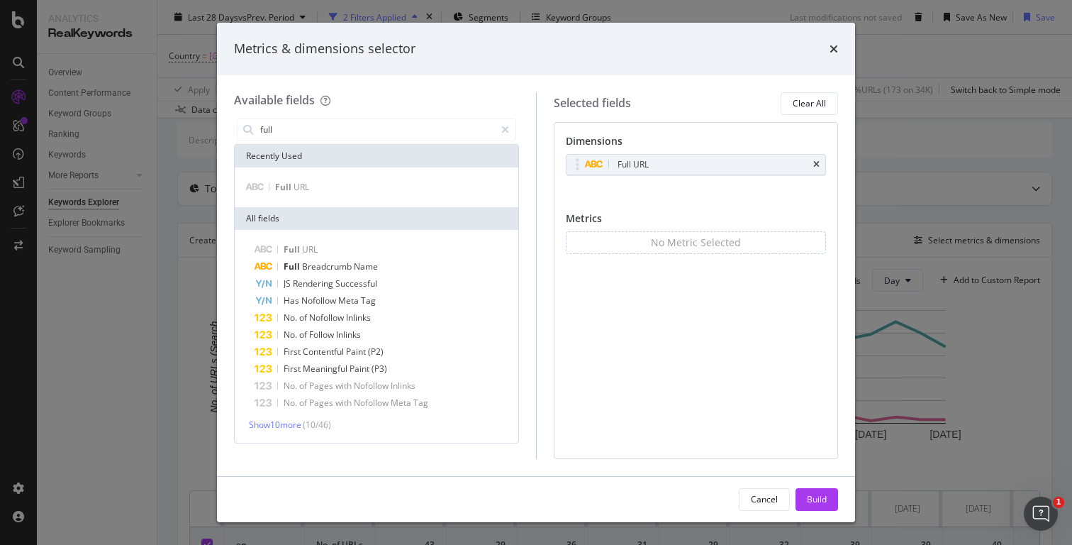
click at [660, 240] on div "No Metric Selected" at bounding box center [696, 242] width 90 height 14
click at [331, 123] on input "full" at bounding box center [377, 129] width 236 height 21
click at [330, 124] on input "full" at bounding box center [377, 129] width 236 height 21
type input "click"
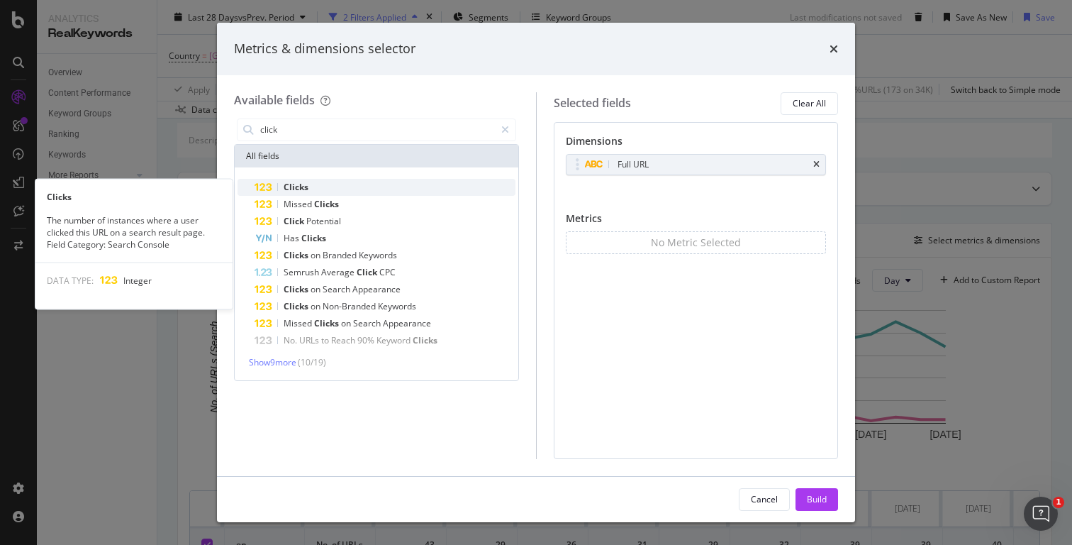
click at [299, 189] on span "Clicks" at bounding box center [296, 187] width 25 height 12
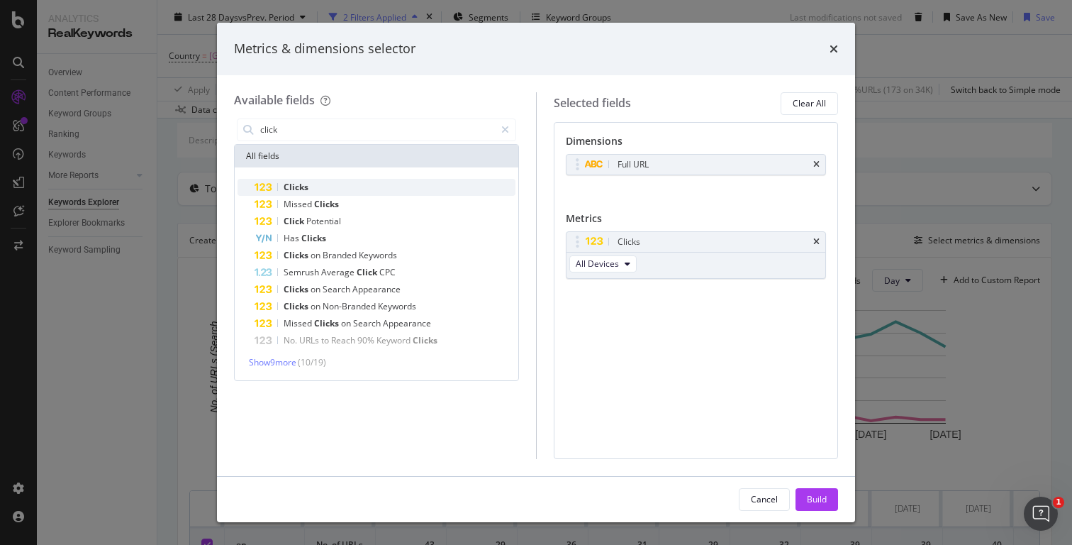
click at [299, 188] on span "Clicks" at bounding box center [296, 187] width 25 height 12
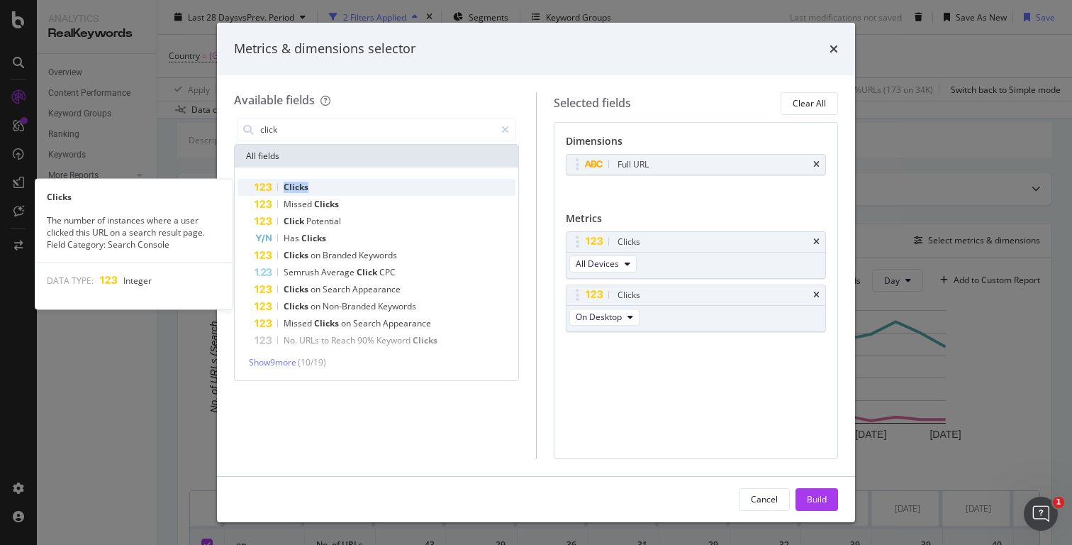
click at [299, 188] on span "Clicks" at bounding box center [296, 187] width 25 height 12
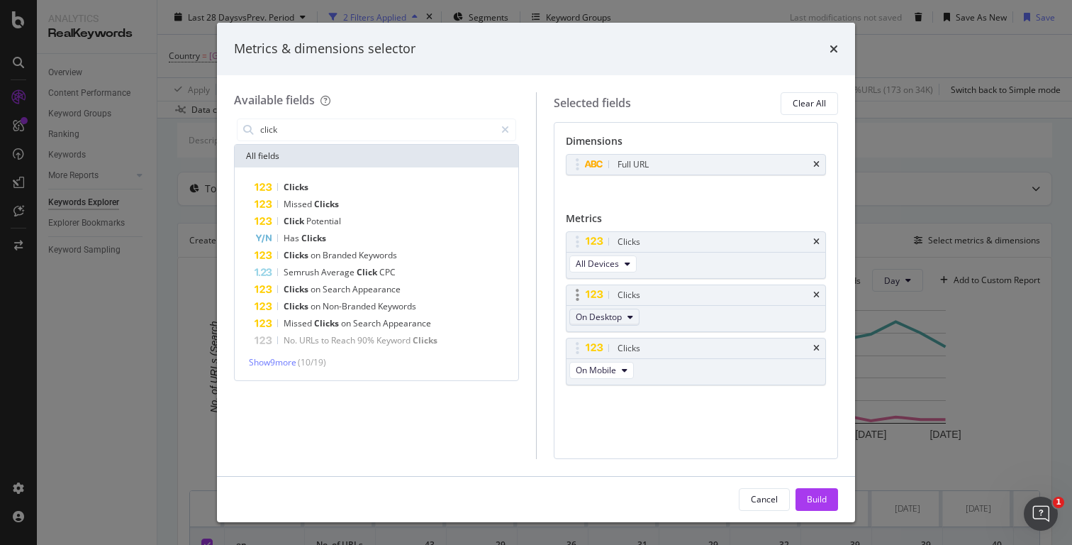
click at [615, 315] on span "On Desktop" at bounding box center [599, 317] width 46 height 12
click at [693, 308] on div "Clicks On Desktop" at bounding box center [696, 308] width 261 height 48
click at [621, 316] on span "On Desktop" at bounding box center [599, 317] width 46 height 12
click at [689, 316] on div "Clicks On Desktop" at bounding box center [696, 308] width 261 height 48
click at [614, 261] on span "All Devices" at bounding box center [597, 263] width 43 height 12
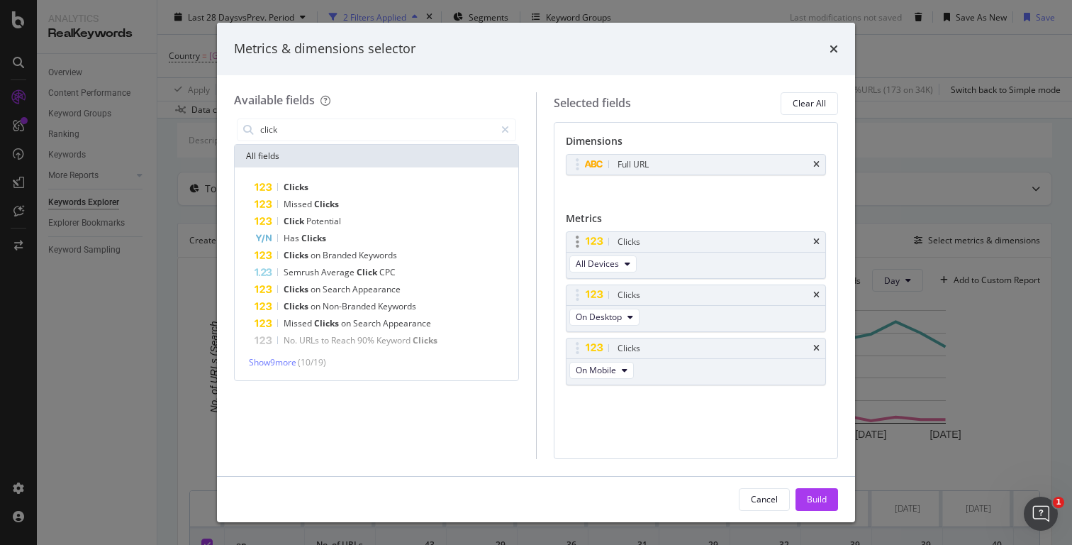
click at [720, 263] on div "Clicks All Devices" at bounding box center [696, 255] width 261 height 48
click at [820, 295] on div "Clicks" at bounding box center [697, 295] width 260 height 20
click at [820, 294] on div "Clicks" at bounding box center [697, 295] width 260 height 20
click at [816, 294] on icon "times" at bounding box center [816, 295] width 6 height 9
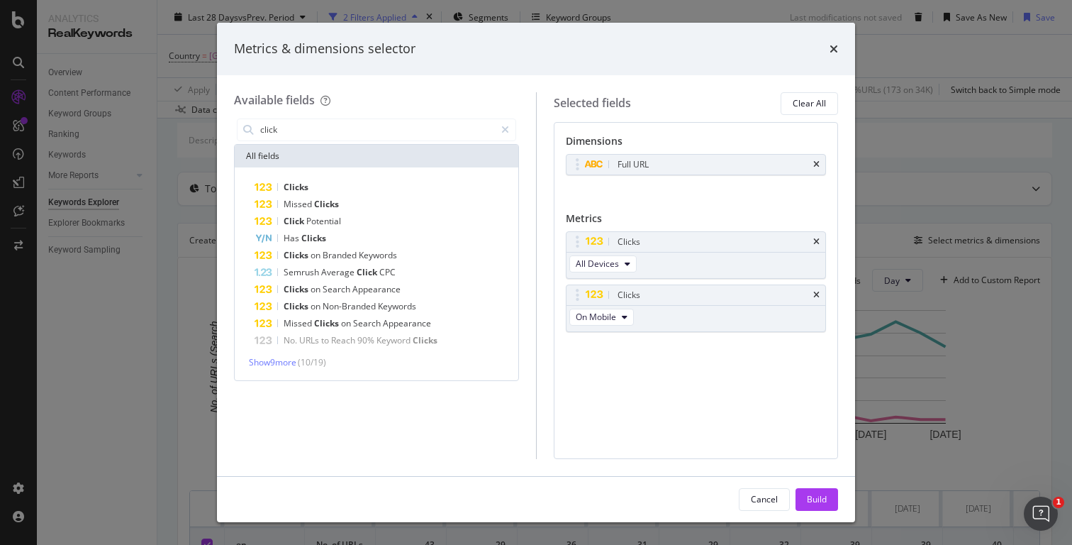
click at [816, 294] on icon "times" at bounding box center [816, 295] width 6 height 9
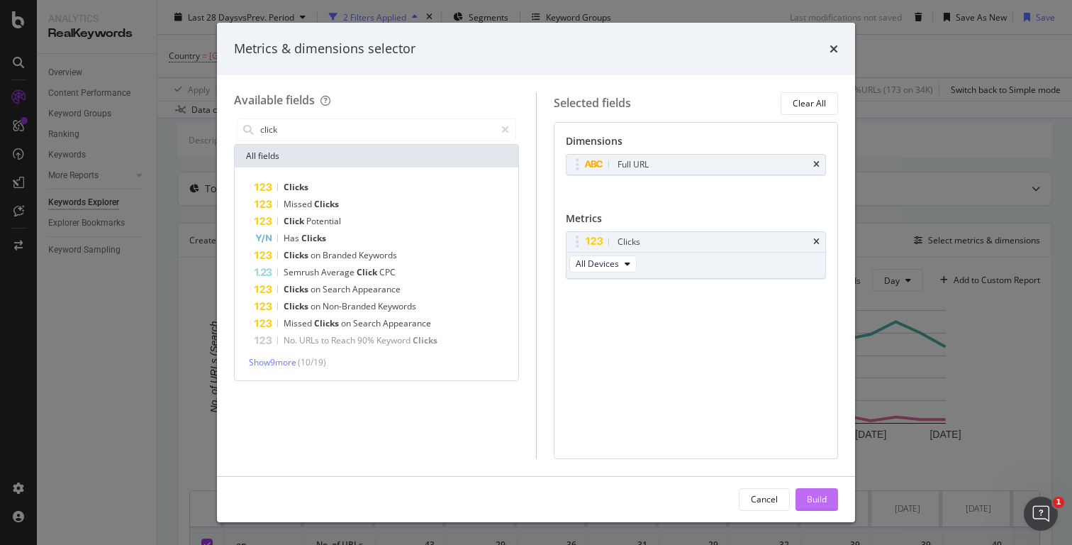
click at [807, 494] on div "Build" at bounding box center [817, 499] width 20 height 12
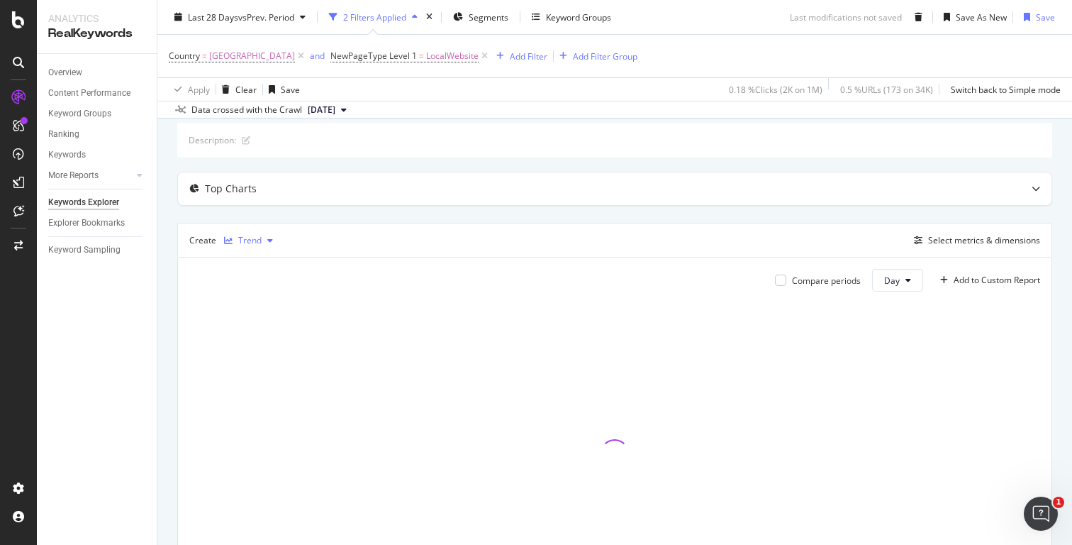
click at [262, 238] on div "button" at bounding box center [270, 240] width 17 height 9
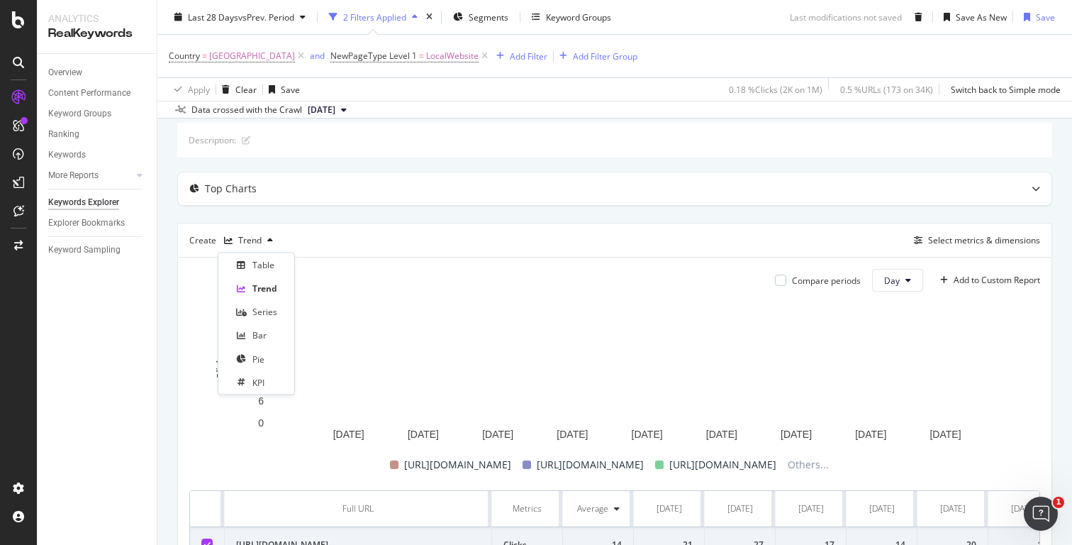
click at [525, 239] on div "Create Trend Select metrics & dimensions" at bounding box center [614, 240] width 875 height 34
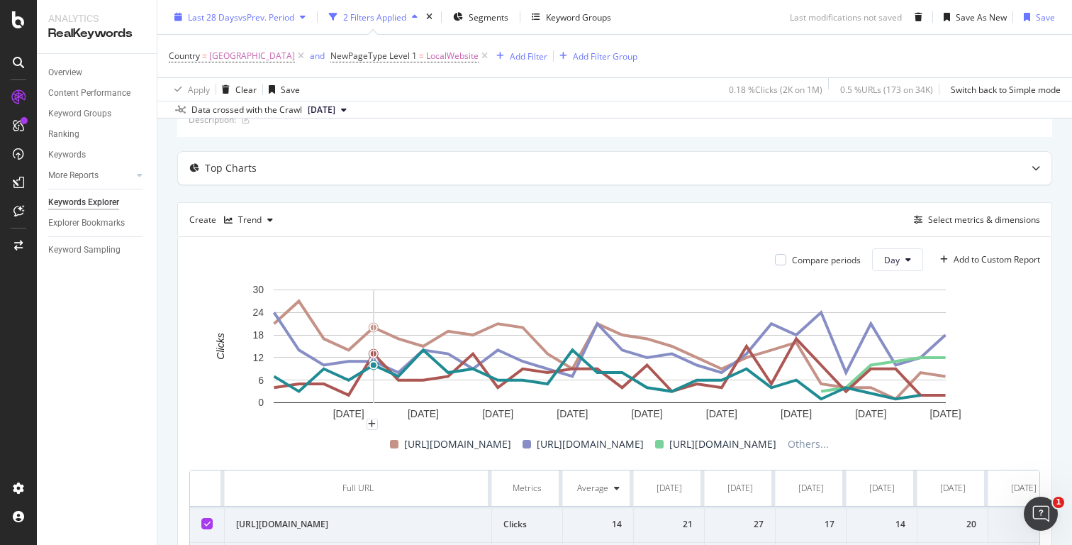
scroll to position [45, 0]
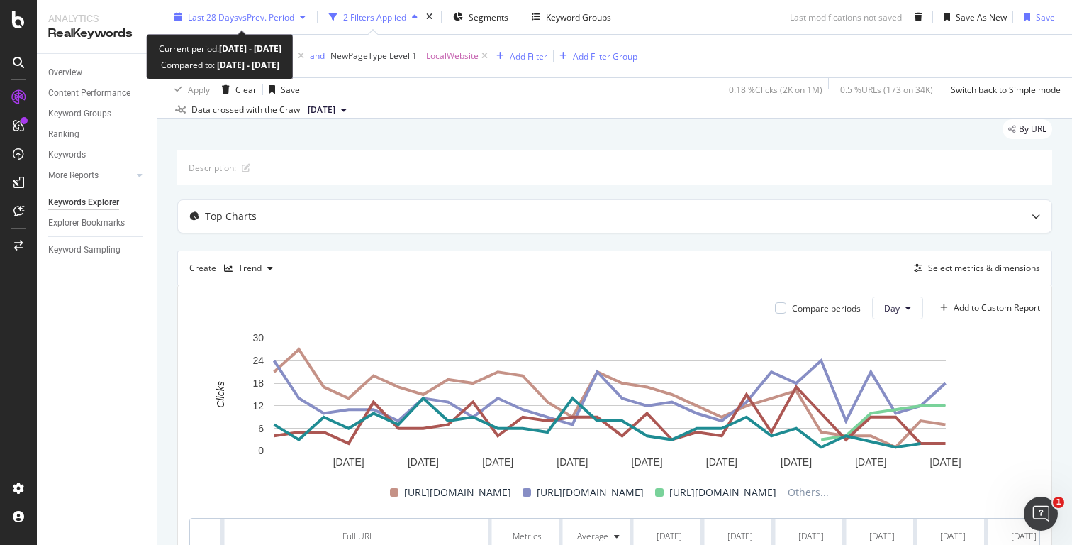
click at [276, 24] on div "Last 28 Days vs Prev. Period" at bounding box center [240, 16] width 143 height 21
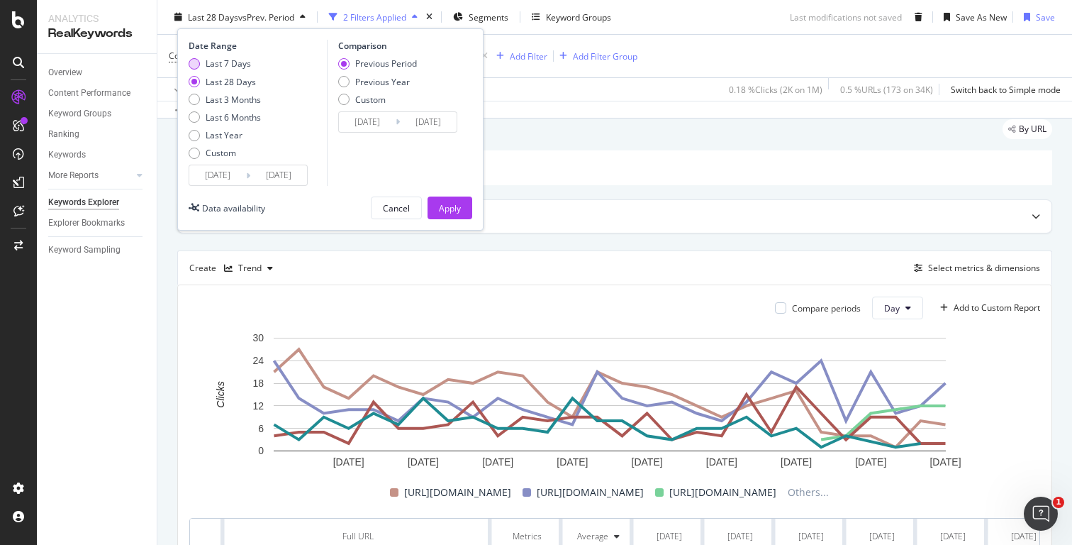
click at [238, 67] on div "Last 7 Days" at bounding box center [228, 63] width 45 height 12
type input "[DATE]"
click at [456, 207] on div "Apply" at bounding box center [450, 207] width 22 height 12
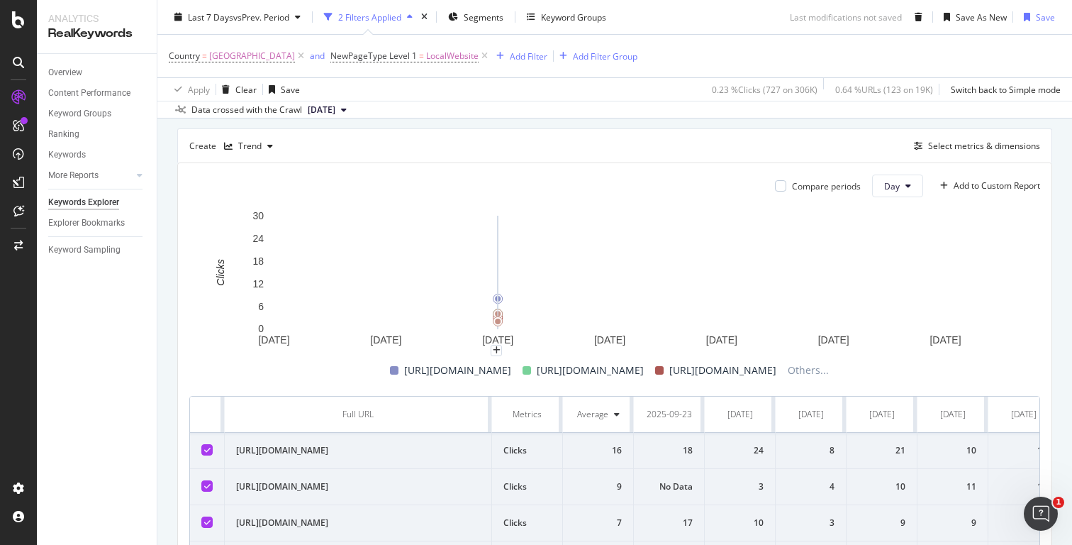
scroll to position [205, 0]
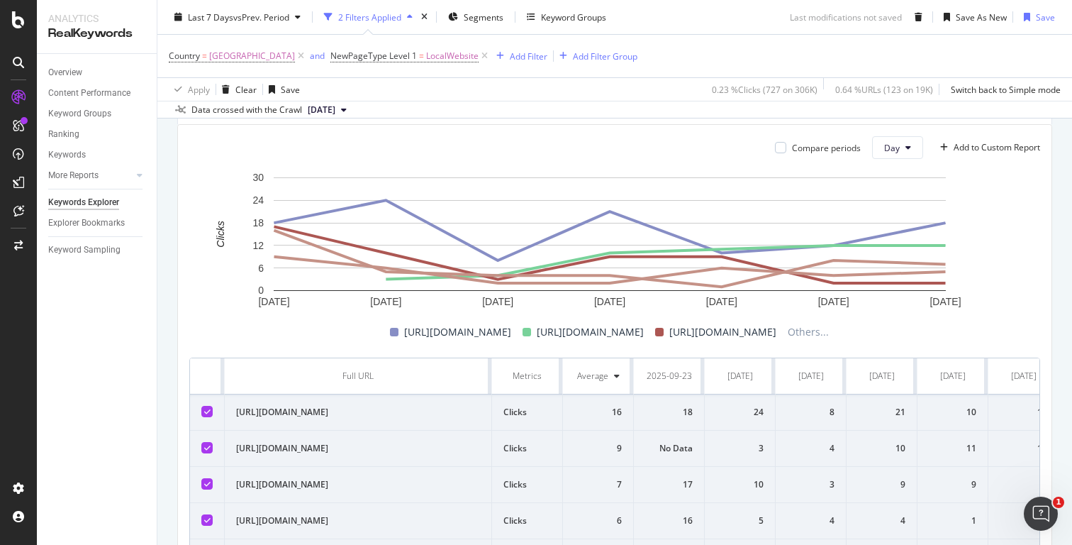
drag, startPoint x: 381, startPoint y: 413, endPoint x: 237, endPoint y: 410, distance: 144.0
click at [237, 410] on td "[URL][DOMAIN_NAME]" at bounding box center [358, 412] width 267 height 36
copy td "[URL][DOMAIN_NAME]"
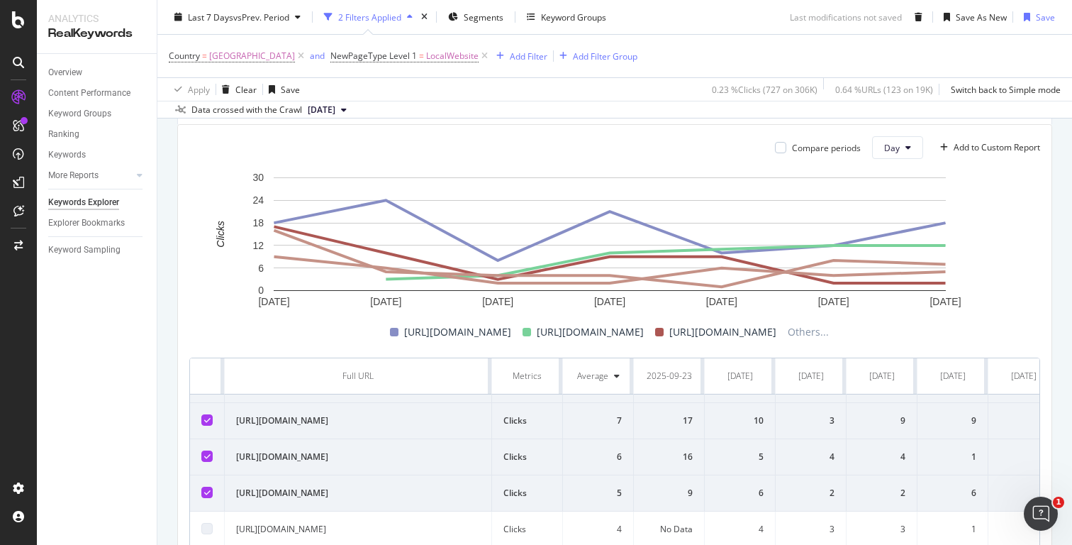
scroll to position [0, 0]
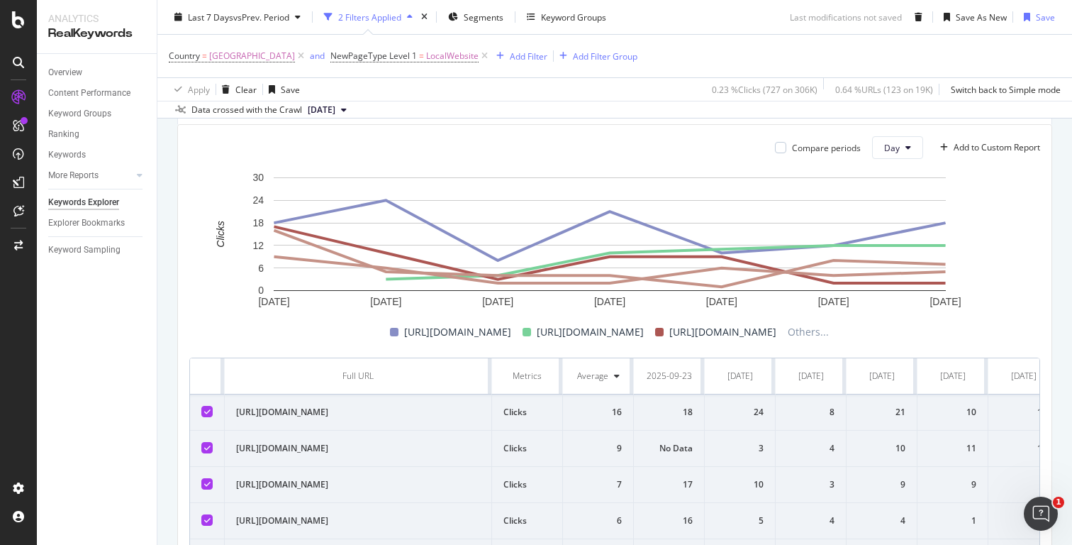
drag, startPoint x: 233, startPoint y: 485, endPoint x: 342, endPoint y: 489, distance: 108.6
click at [342, 489] on td "[URL][DOMAIN_NAME]" at bounding box center [358, 485] width 267 height 36
copy td "https://th.oakley.com/en/"
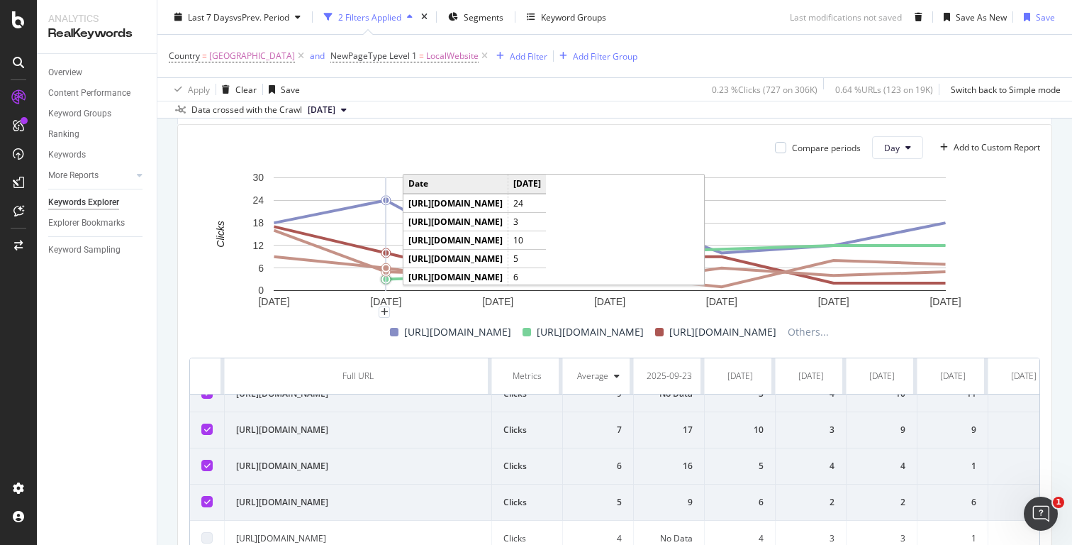
scroll to position [64, 0]
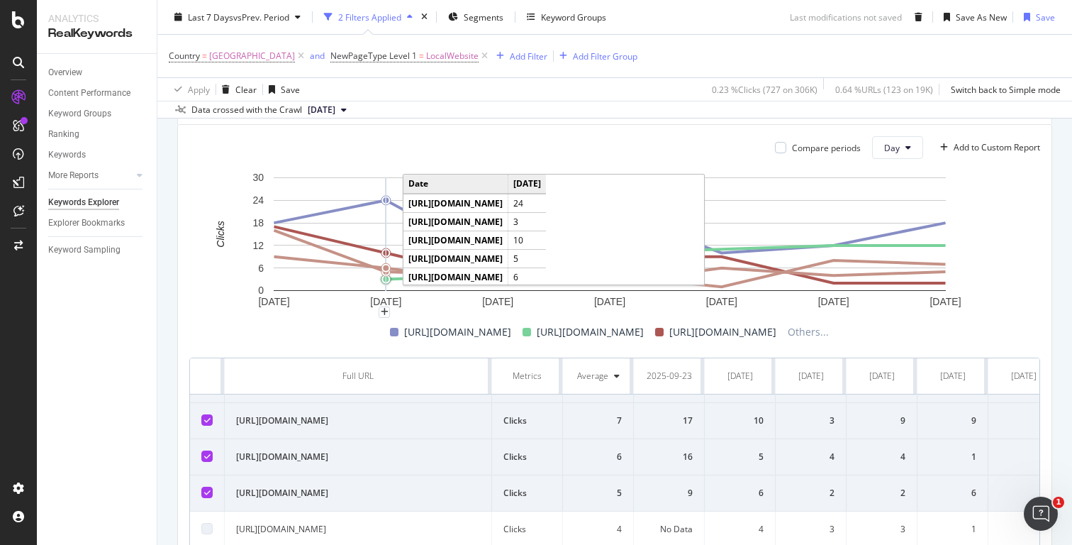
drag, startPoint x: 235, startPoint y: 494, endPoint x: 343, endPoint y: 493, distance: 107.8
click at [343, 493] on td "[URL][DOMAIN_NAME]" at bounding box center [358, 493] width 267 height 36
copy td "https://sg.oakley.com/en/"
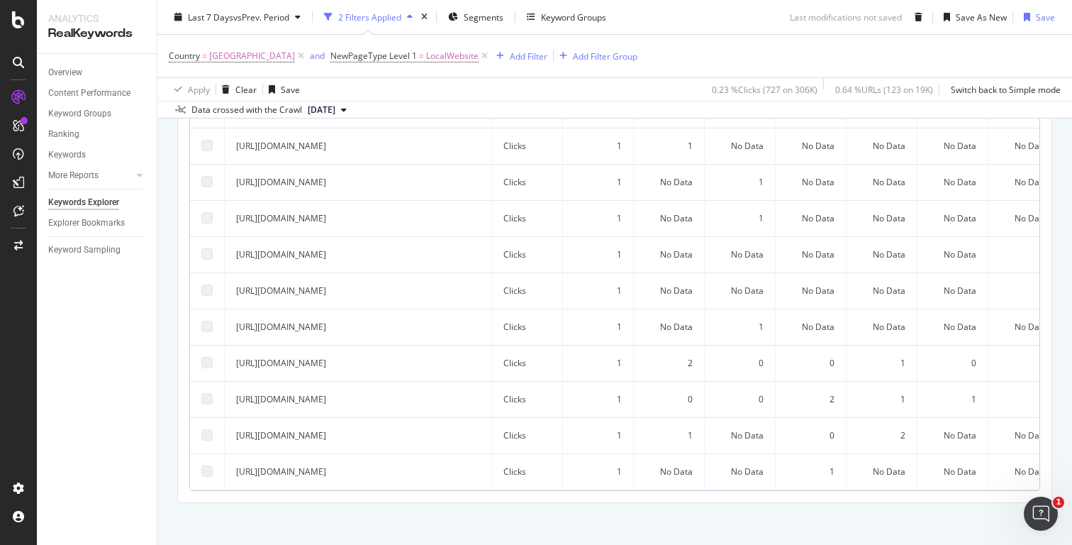
scroll to position [577, 0]
